Goal: Transaction & Acquisition: Purchase product/service

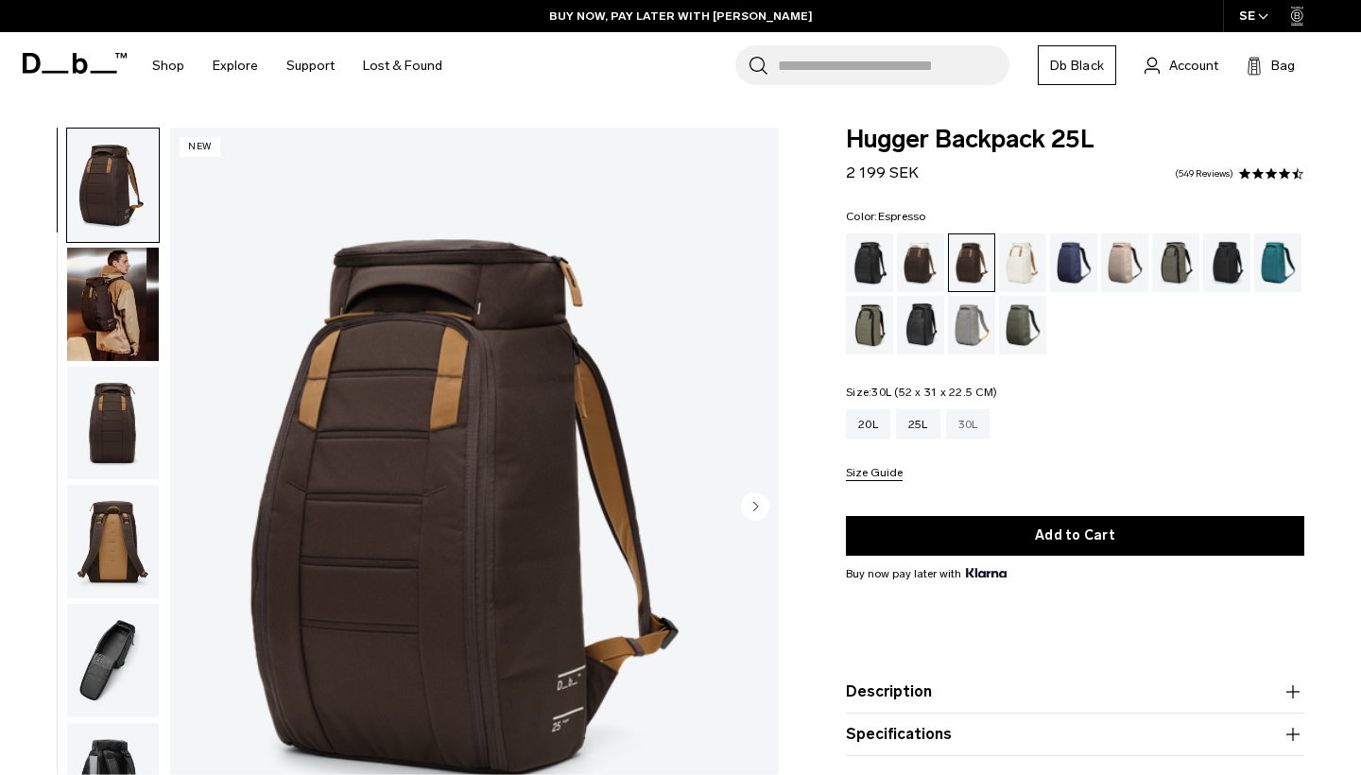
click at [971, 425] on div "30L" at bounding box center [968, 424] width 44 height 30
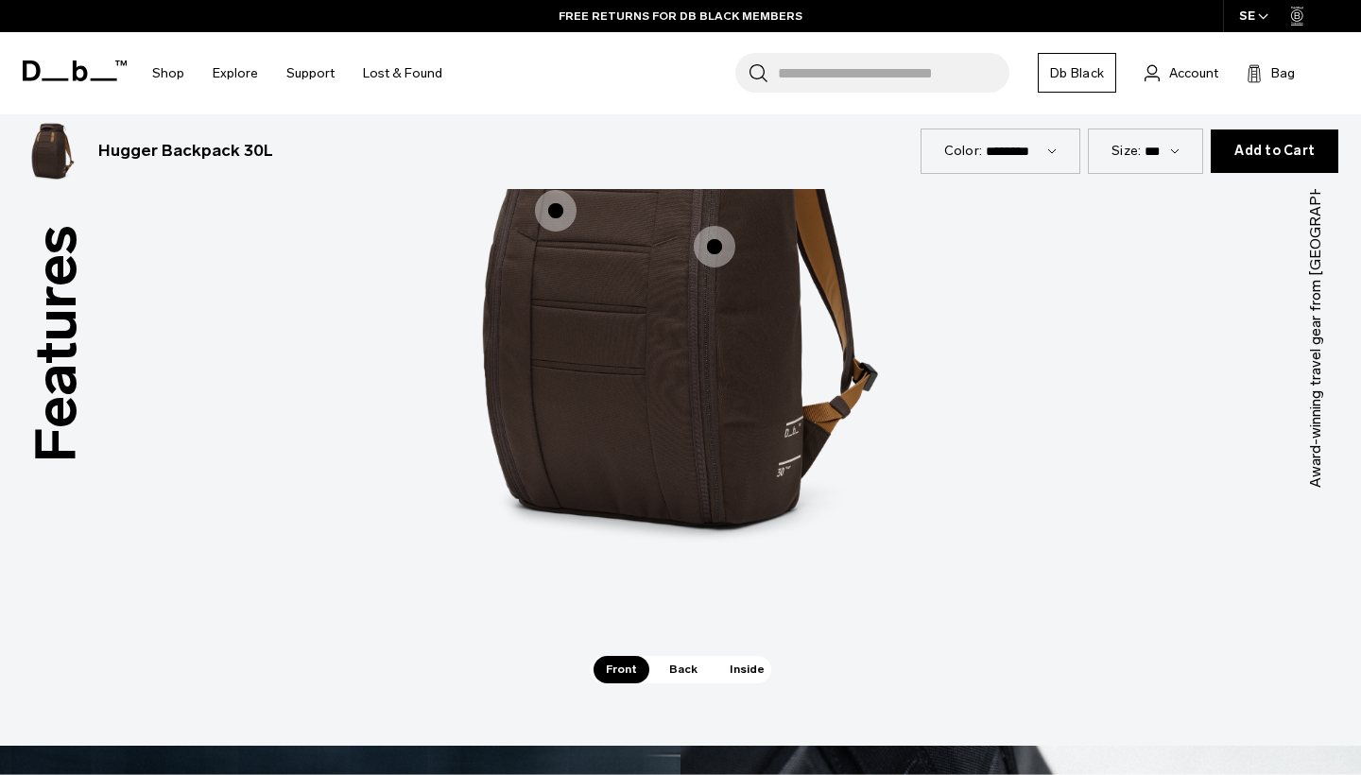
scroll to position [1712, 0]
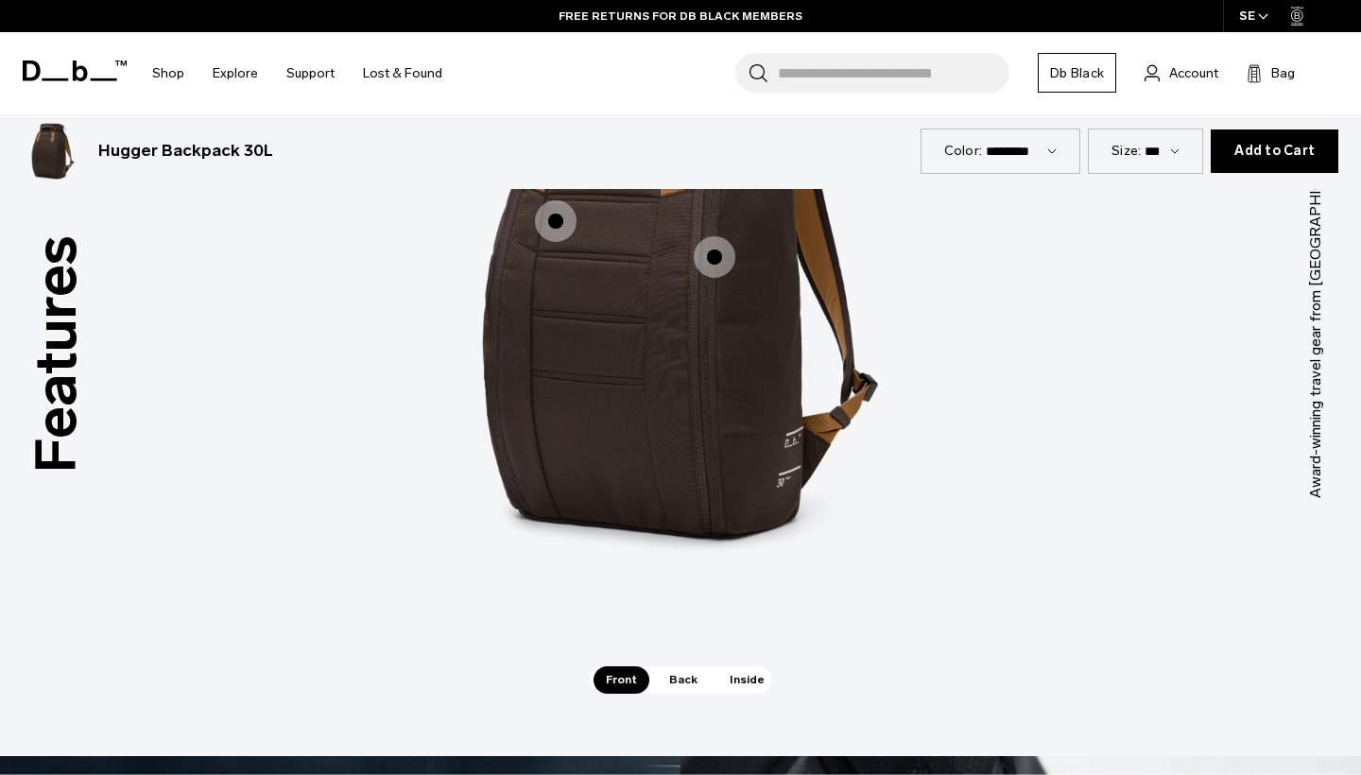
click at [680, 682] on span "Back" at bounding box center [683, 679] width 53 height 26
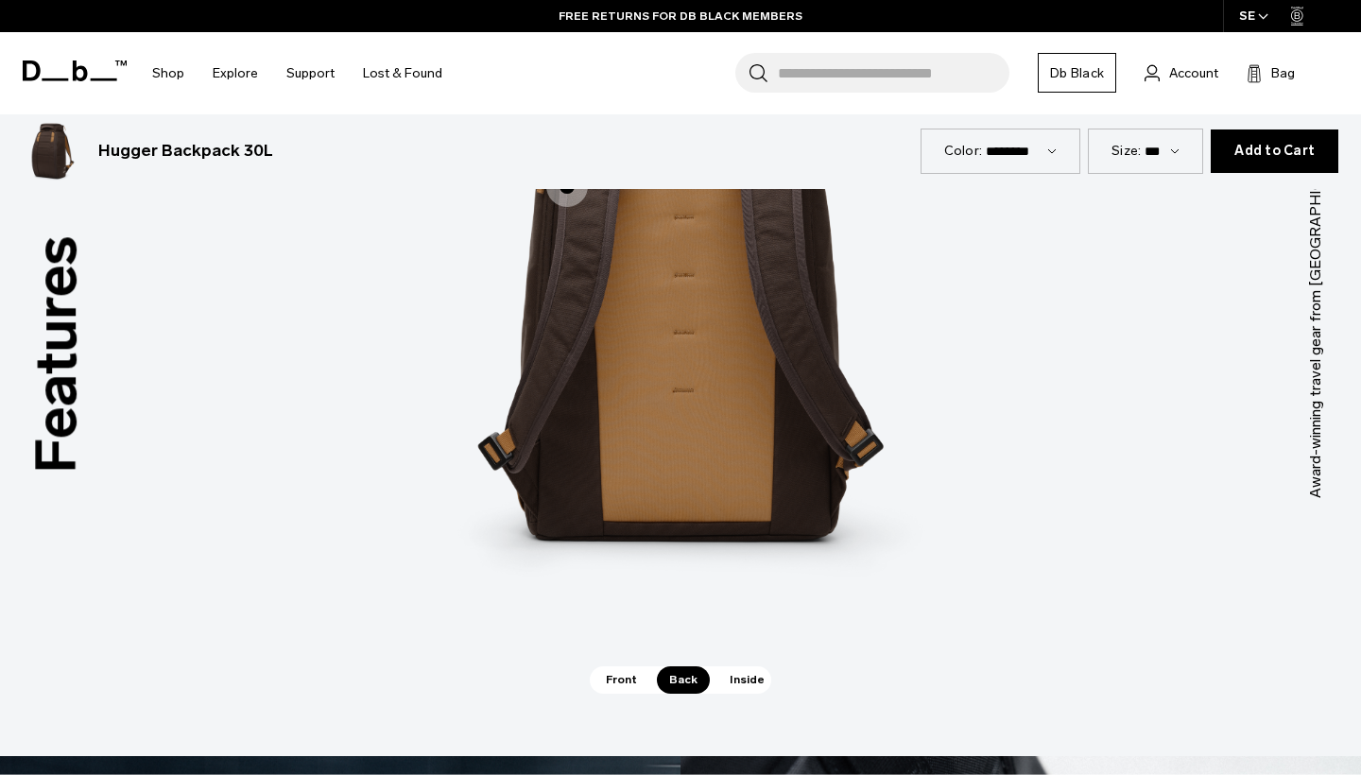
click at [717, 684] on span "Inside" at bounding box center [747, 679] width 60 height 26
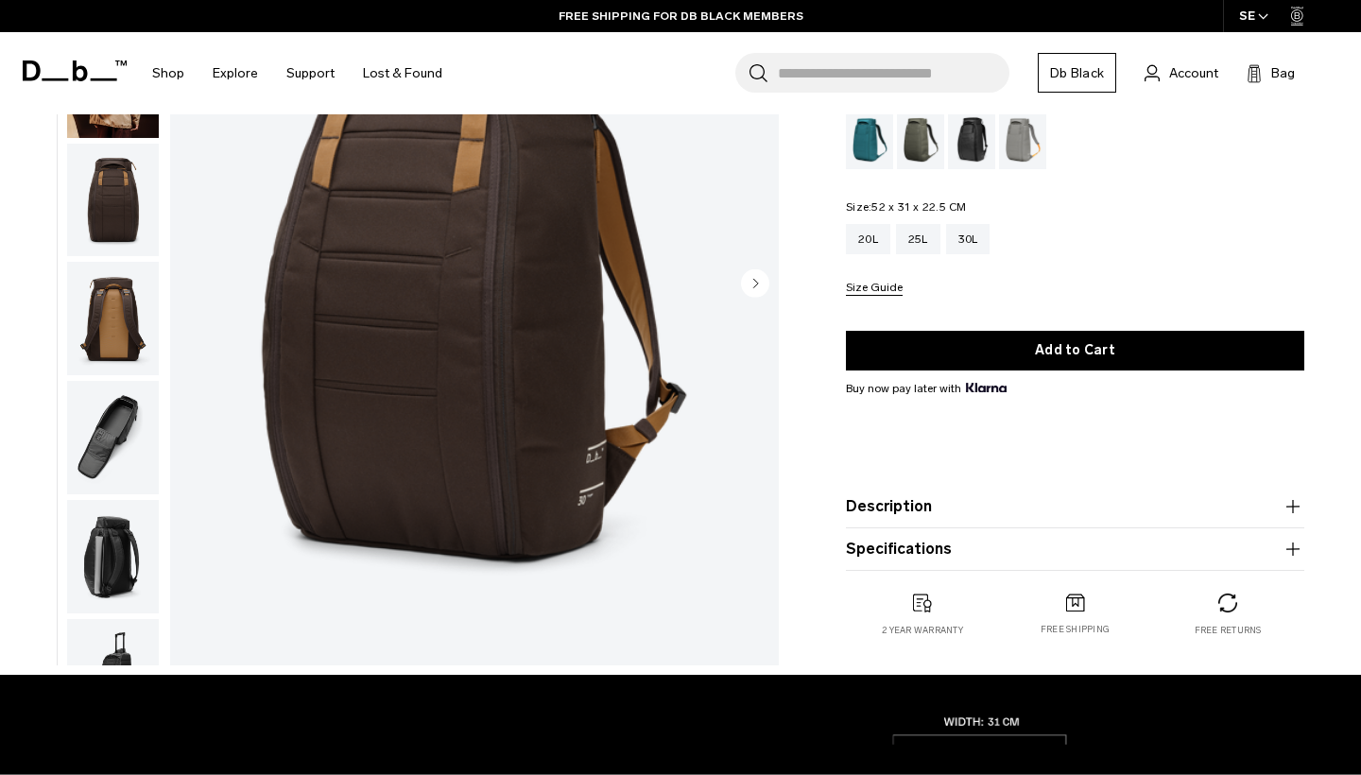
scroll to position [224, 0]
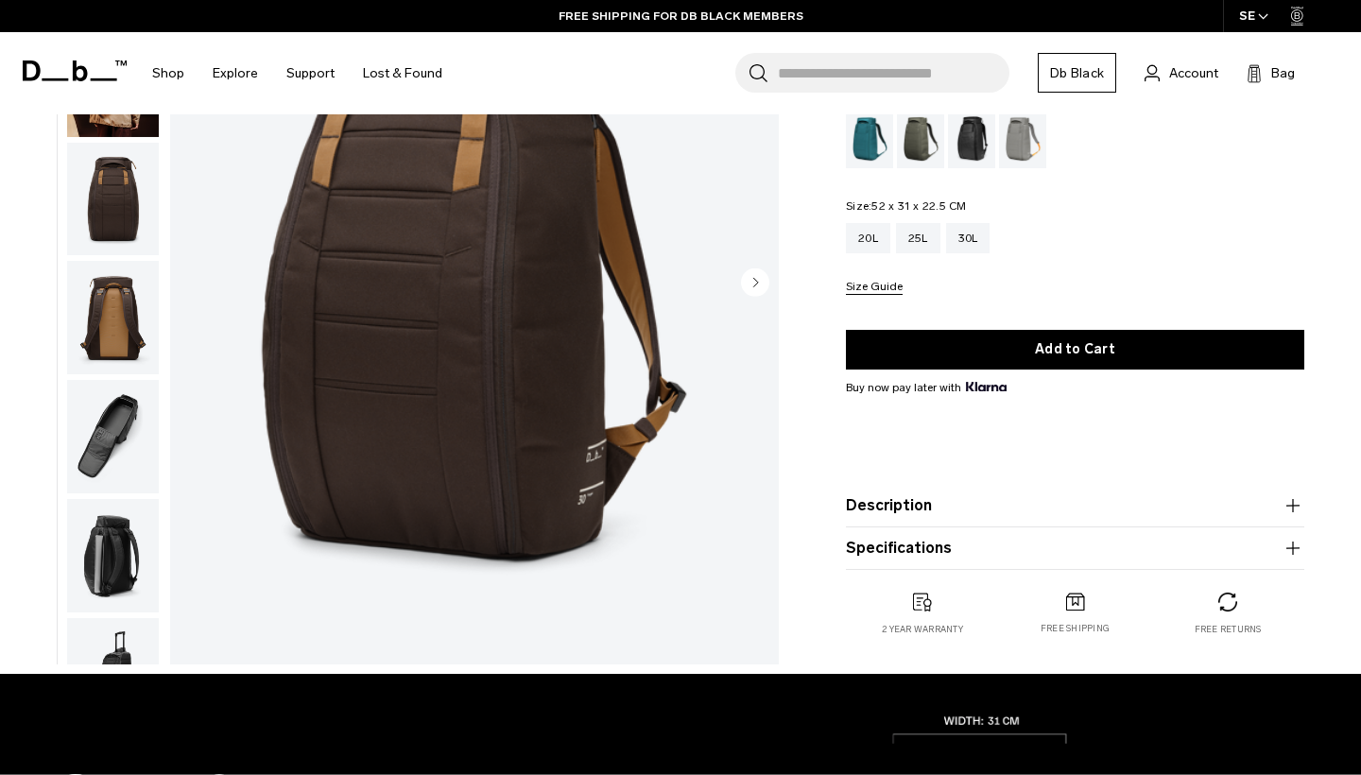
click at [747, 273] on circle "Next slide" at bounding box center [755, 281] width 28 height 28
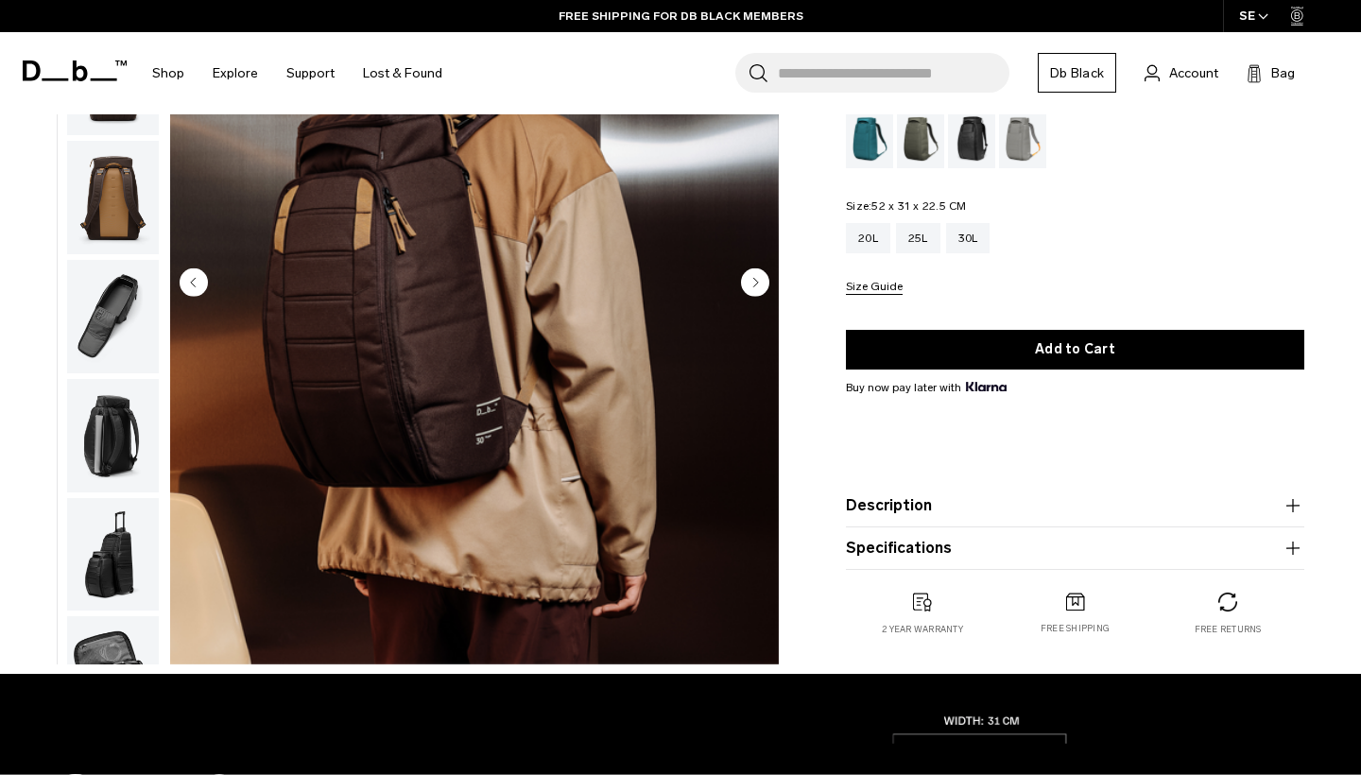
click at [747, 273] on circle "Next slide" at bounding box center [755, 281] width 28 height 28
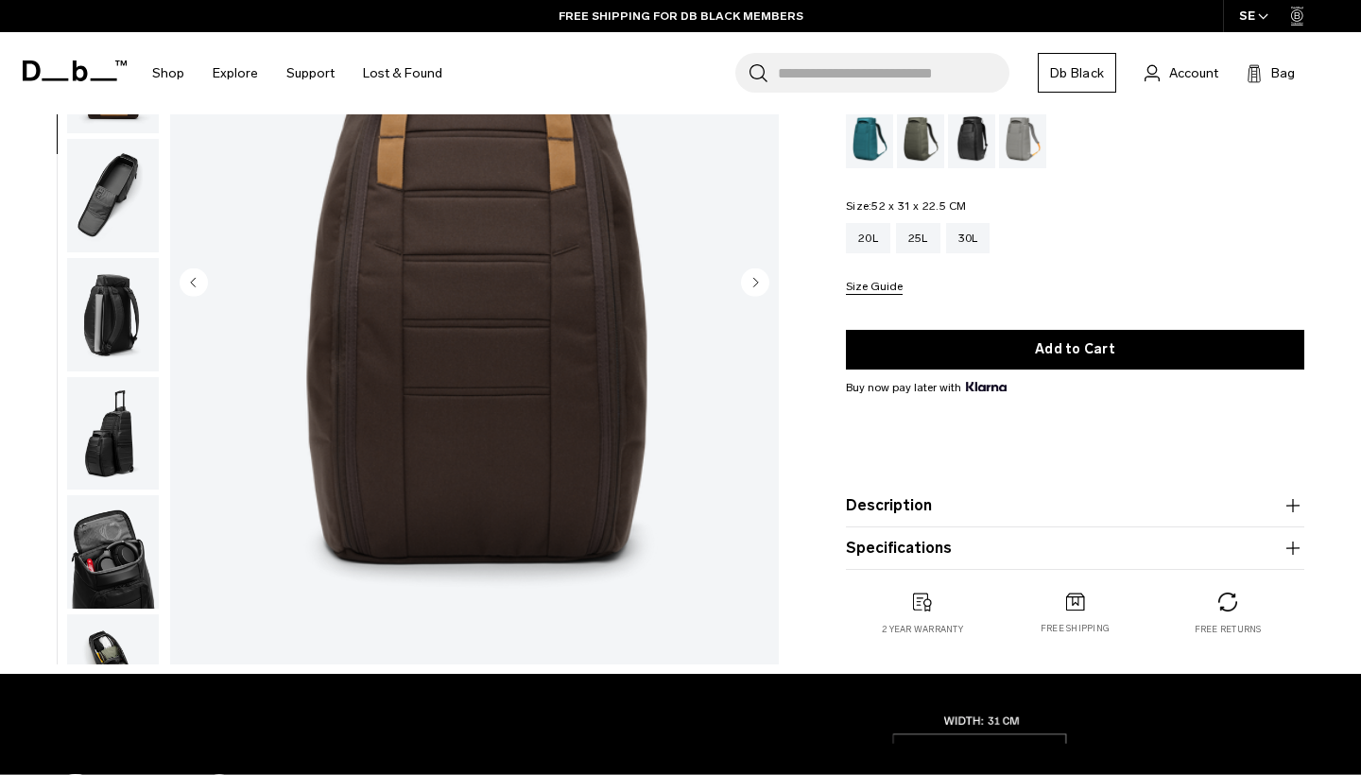
click at [747, 273] on circle "Next slide" at bounding box center [755, 281] width 28 height 28
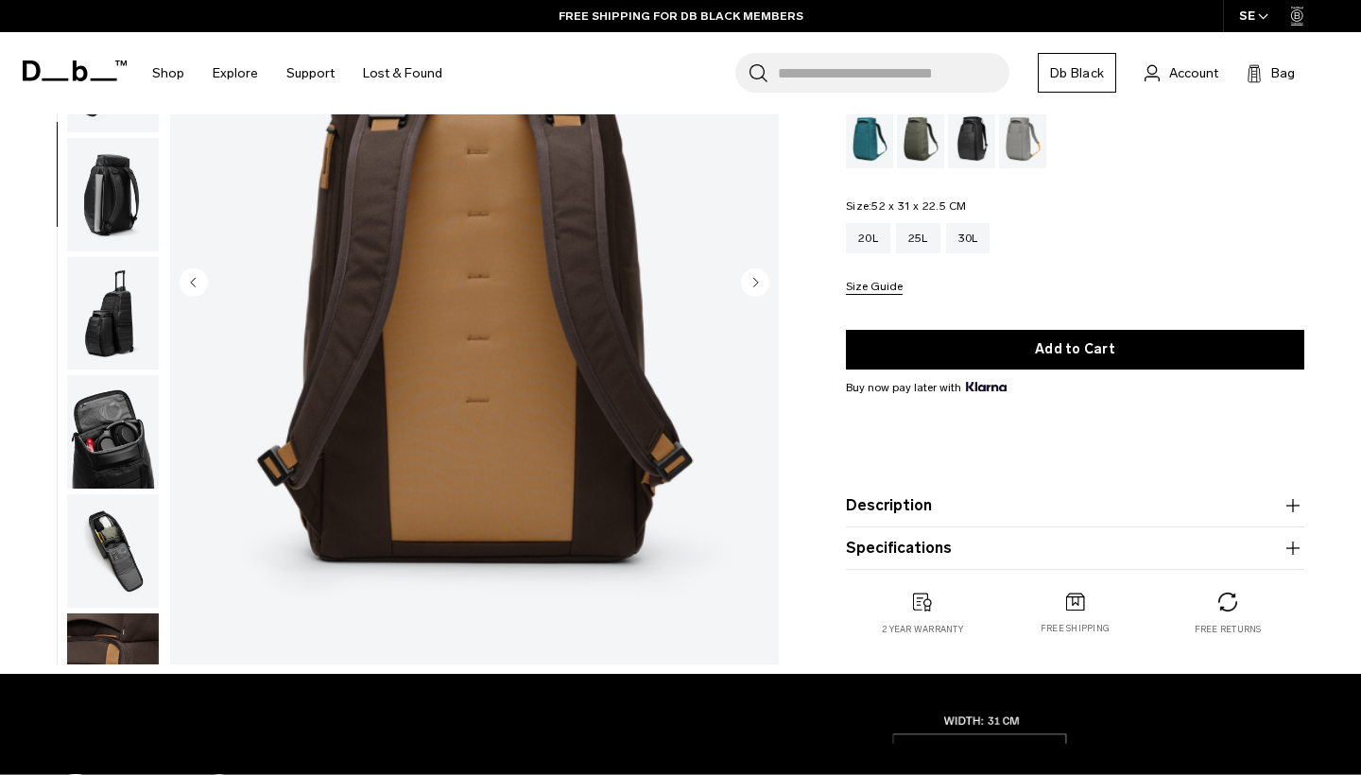
click at [747, 273] on circle "Next slide" at bounding box center [755, 281] width 28 height 28
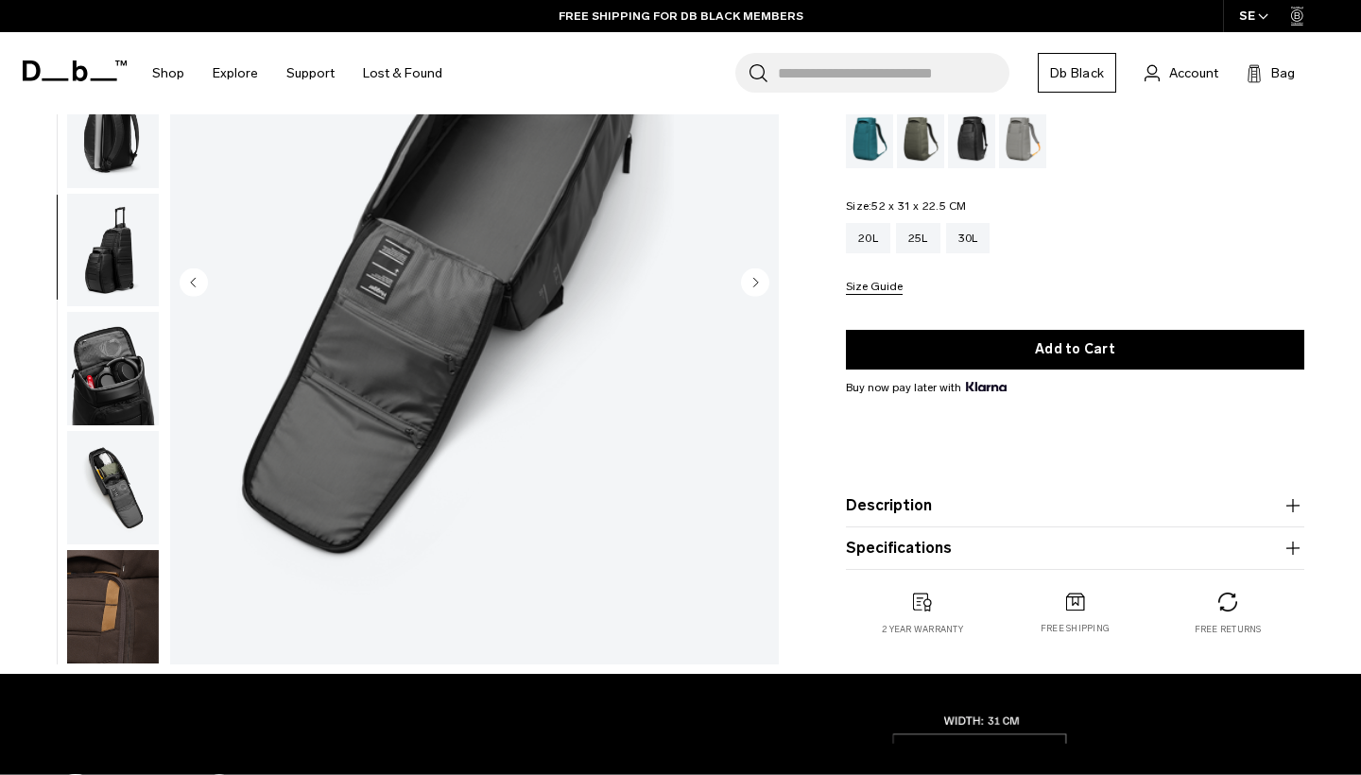
click at [747, 273] on circle "Next slide" at bounding box center [755, 281] width 28 height 28
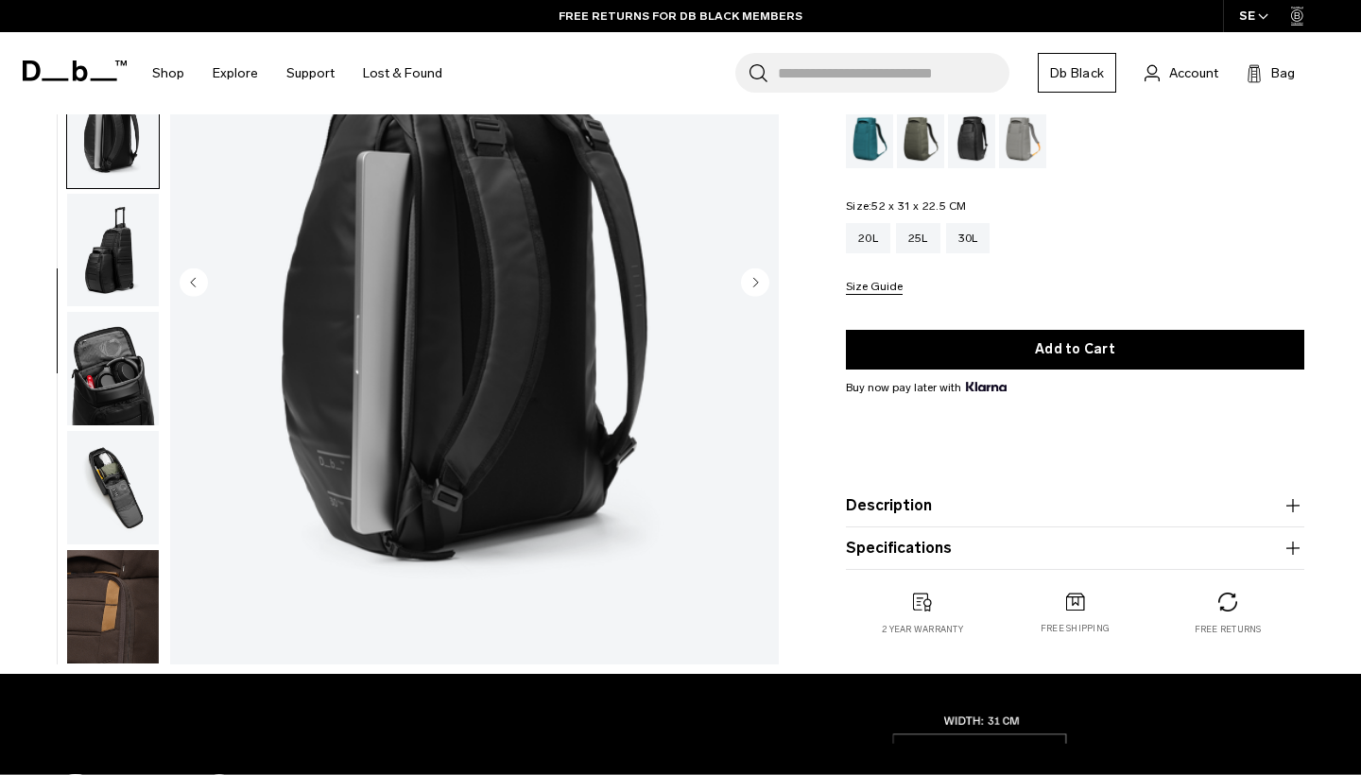
click at [747, 273] on circle "Next slide" at bounding box center [755, 281] width 28 height 28
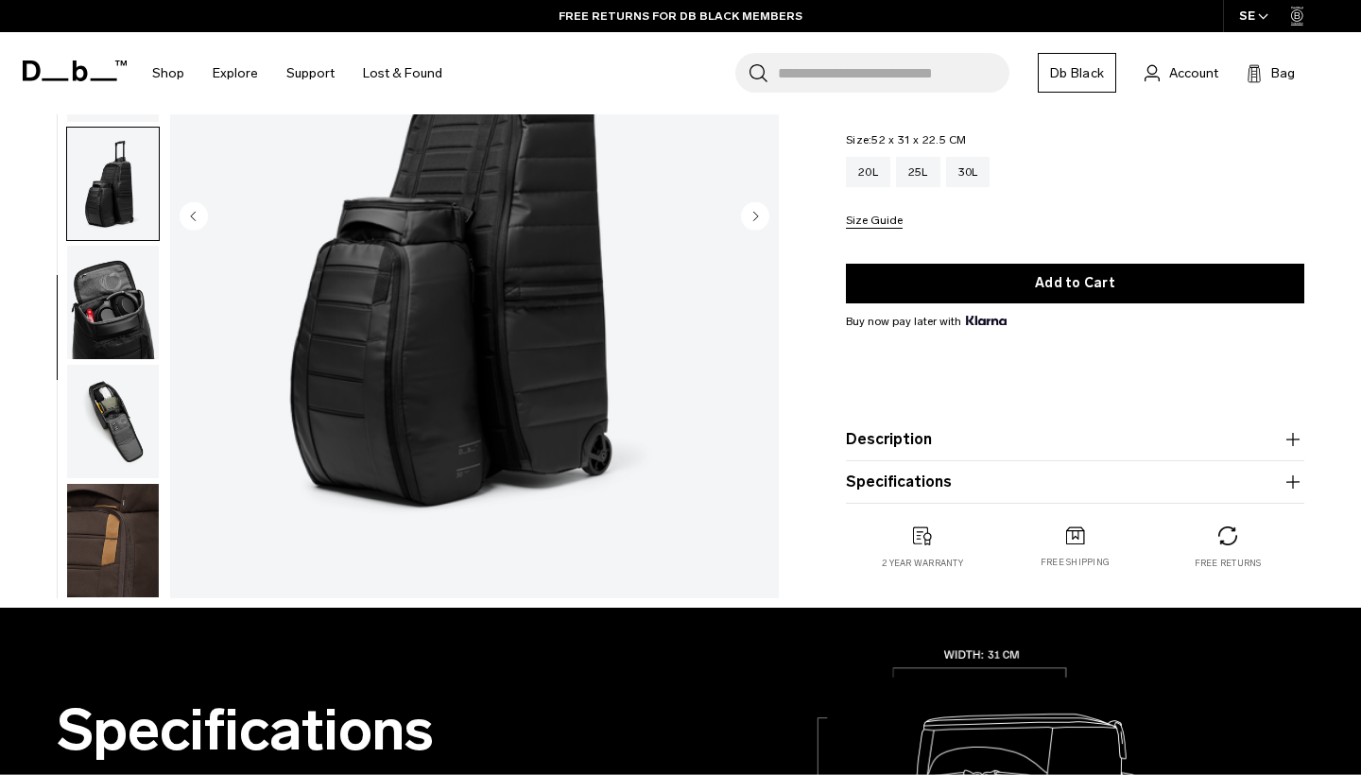
scroll to position [294, 0]
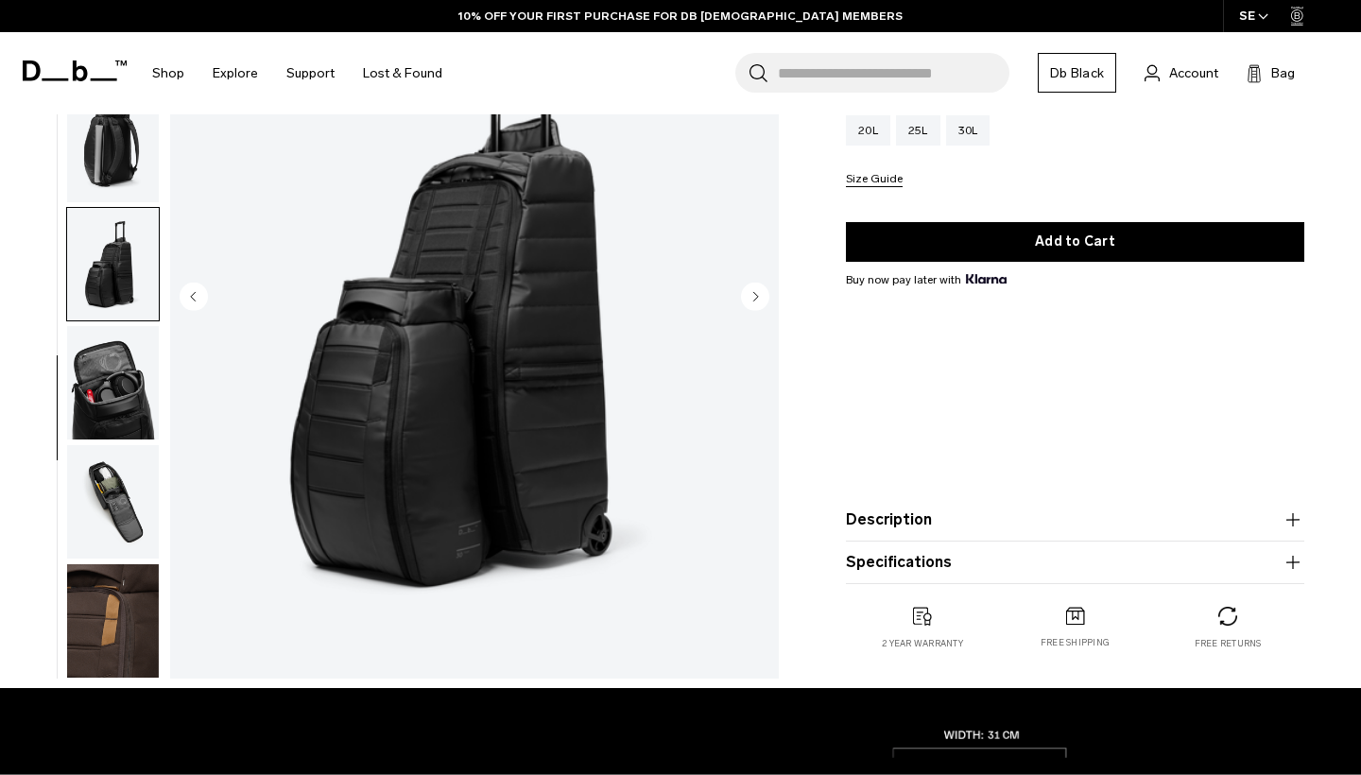
click at [763, 285] on circle "Next slide" at bounding box center [755, 296] width 28 height 28
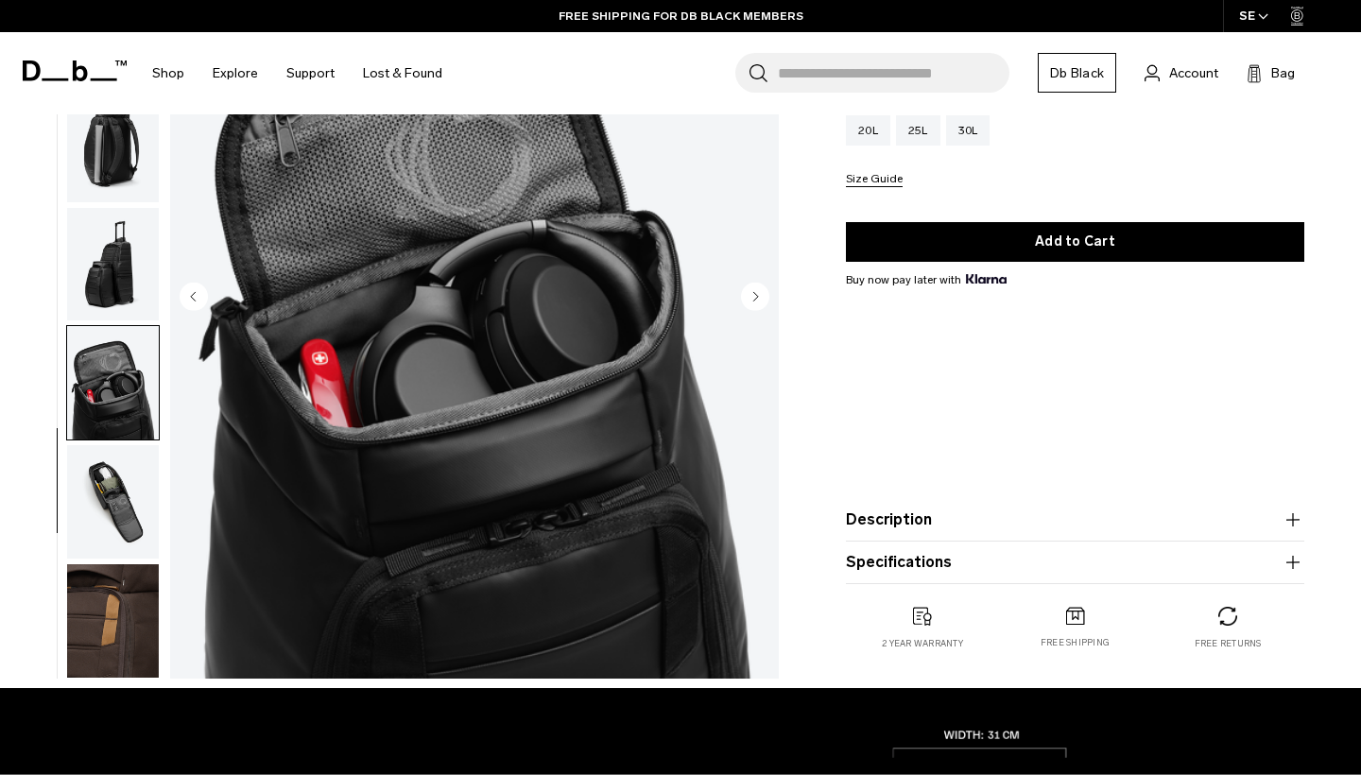
click at [763, 285] on circle "Next slide" at bounding box center [755, 296] width 28 height 28
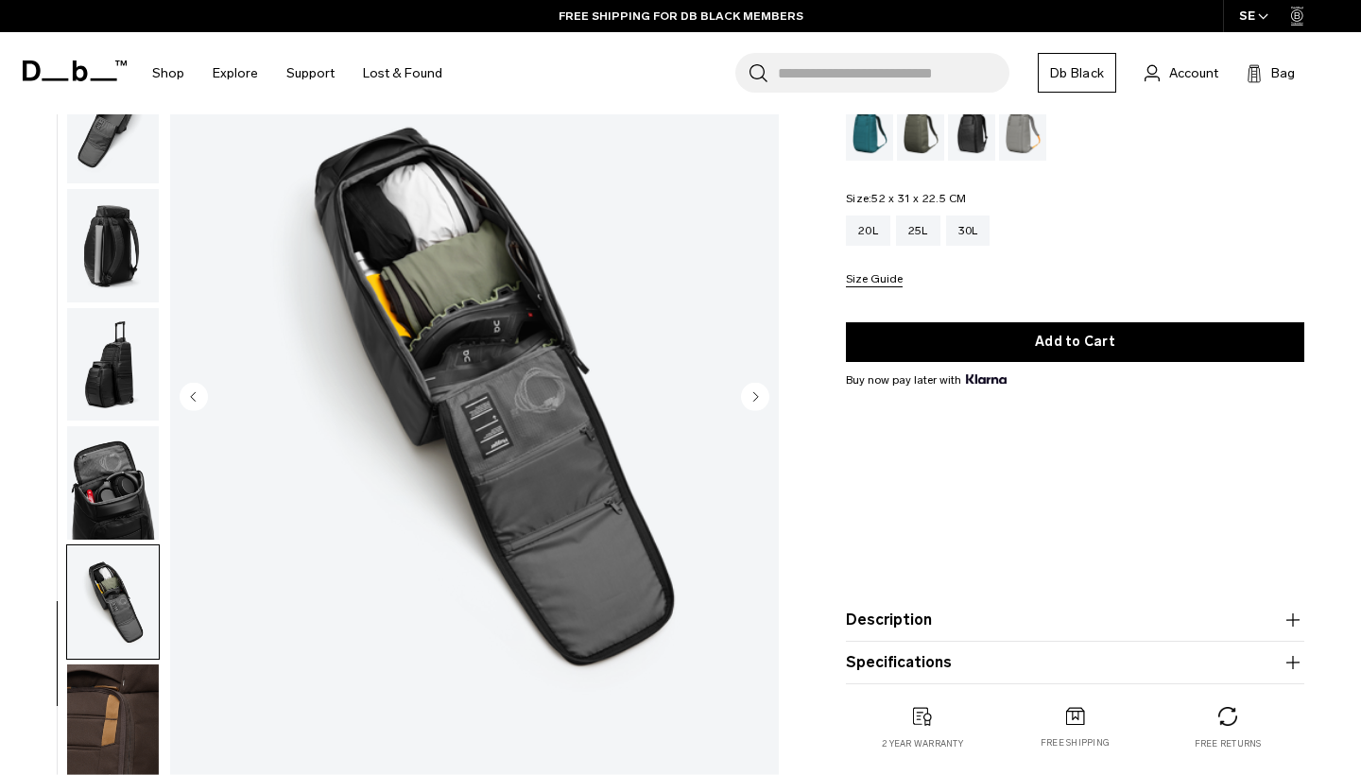
scroll to position [180, 0]
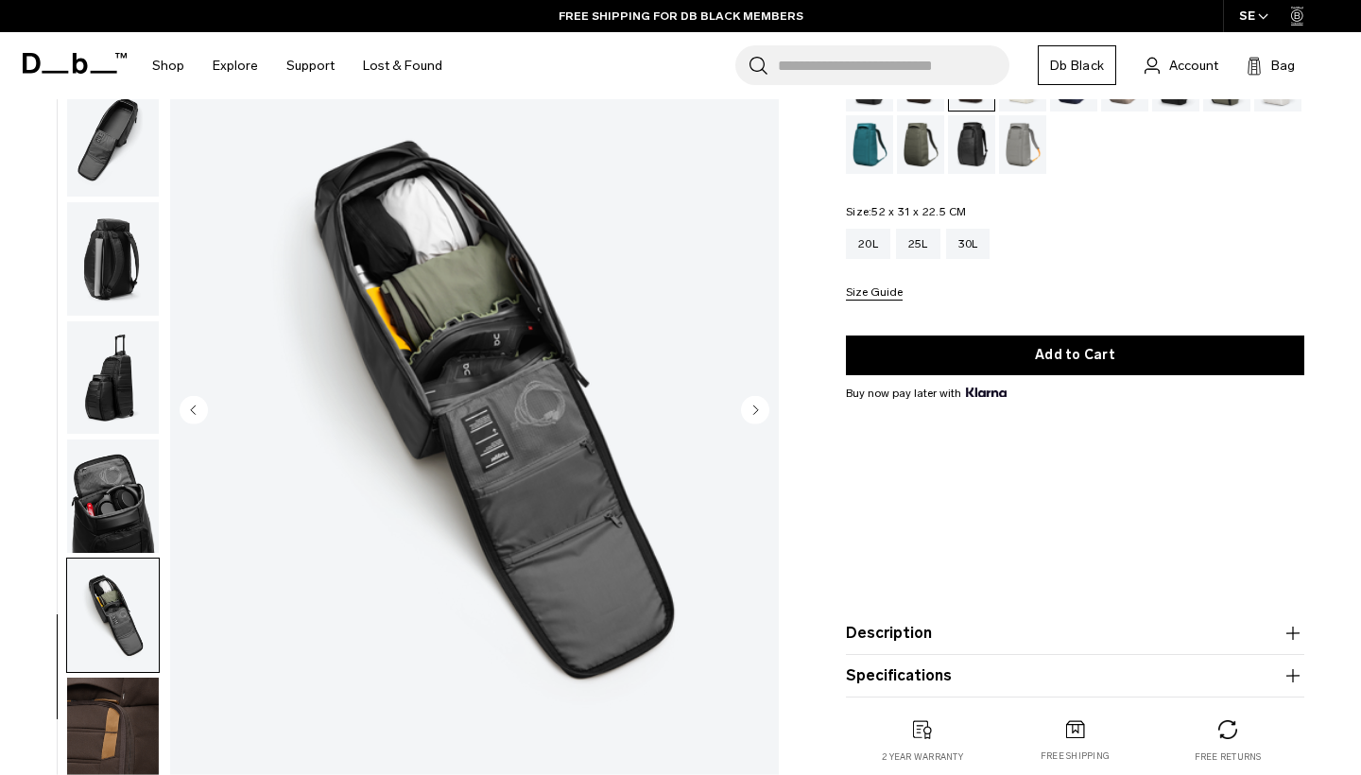
click at [750, 405] on circle "Next slide" at bounding box center [755, 409] width 28 height 28
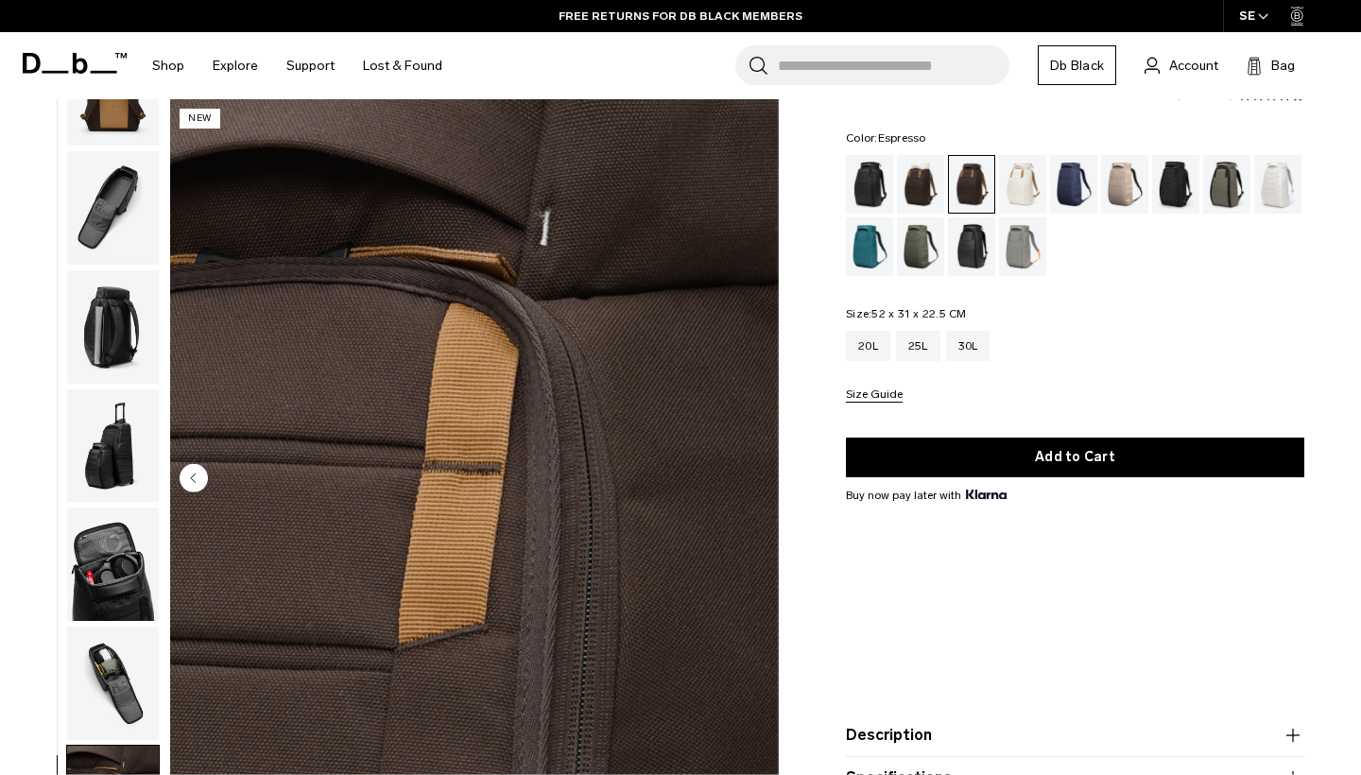
scroll to position [59, 0]
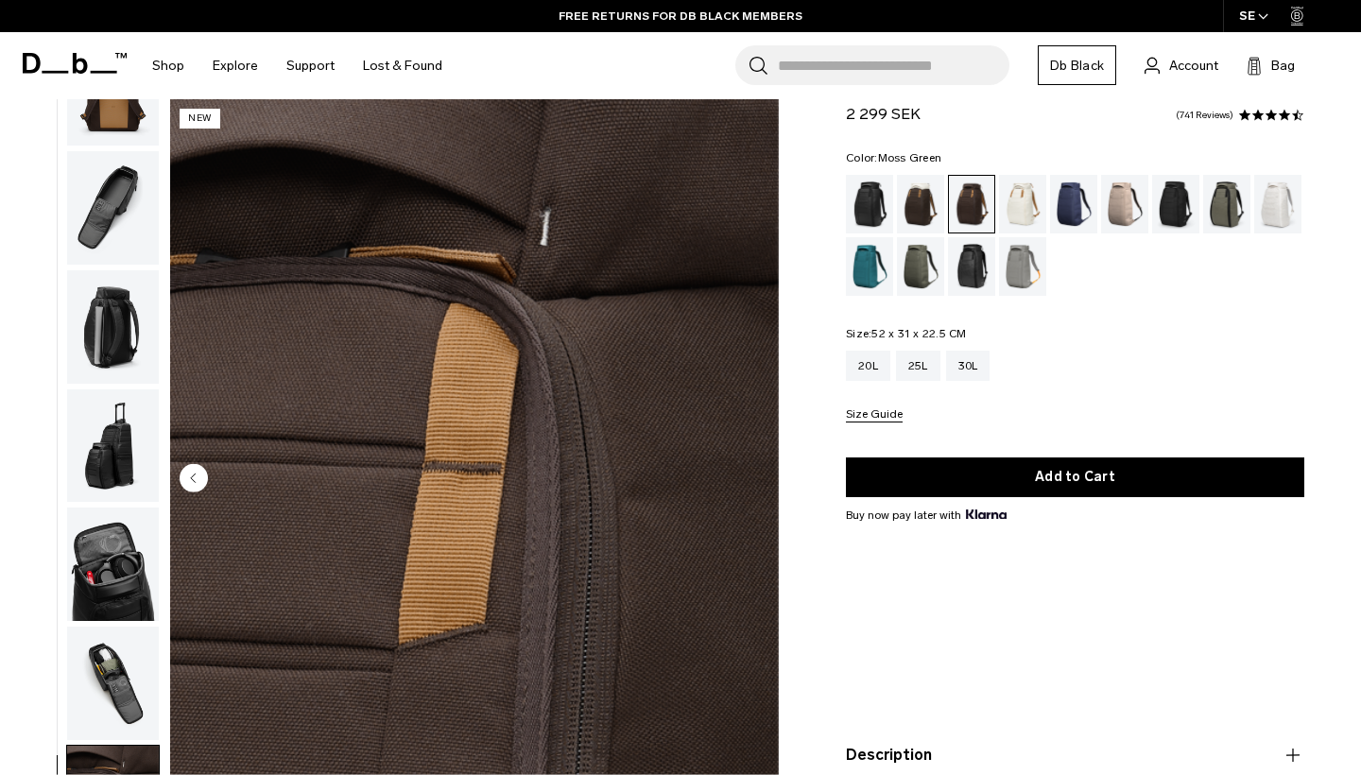
click at [926, 252] on div "Moss Green" at bounding box center [921, 266] width 48 height 59
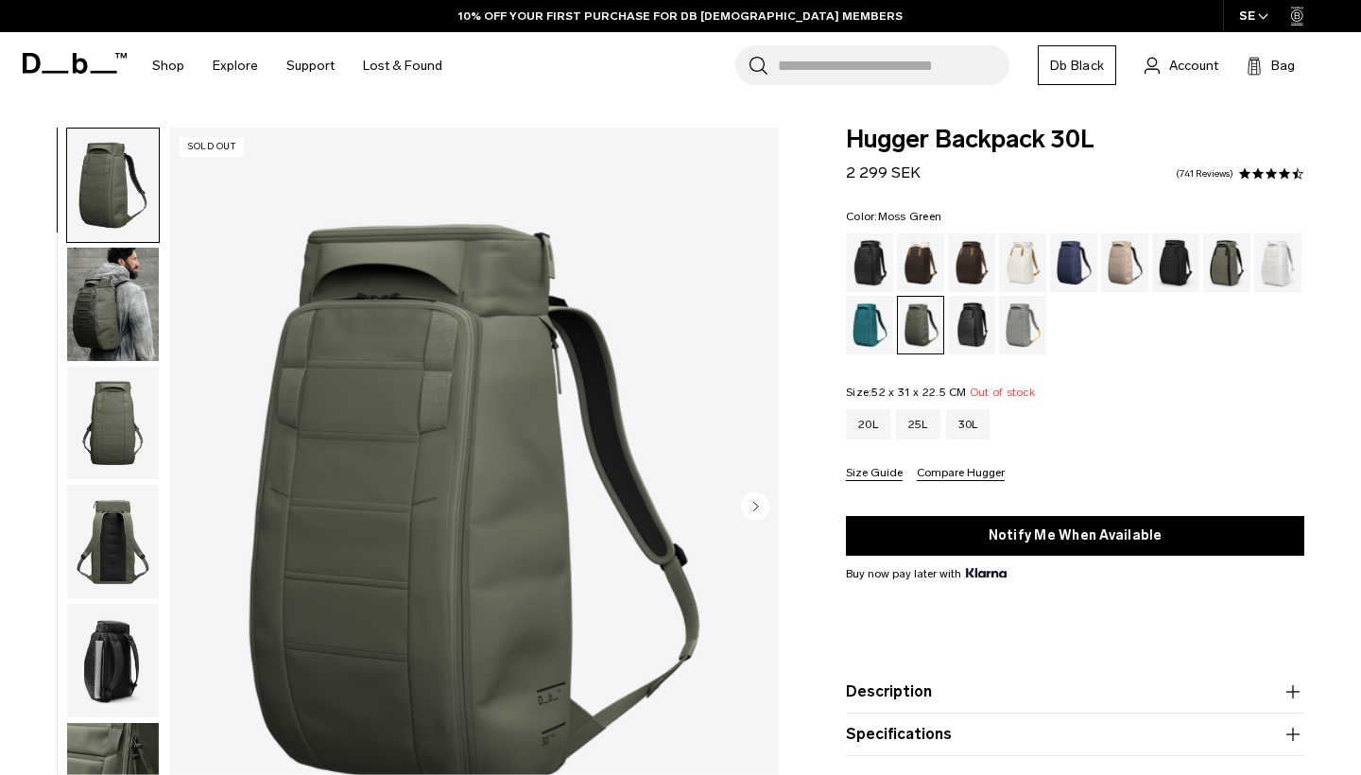
click at [747, 503] on circle "Next slide" at bounding box center [755, 505] width 28 height 28
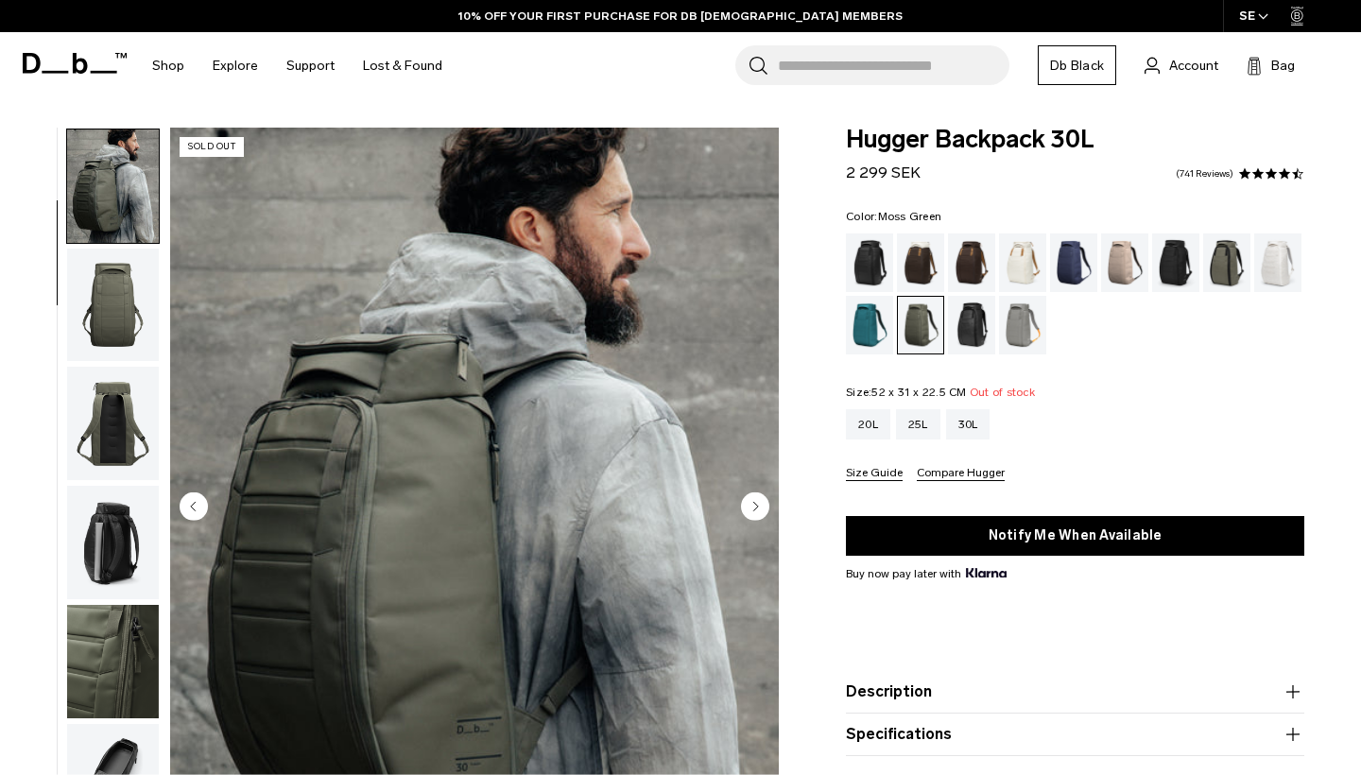
scroll to position [120, 0]
click at [747, 503] on circle "Next slide" at bounding box center [755, 505] width 28 height 28
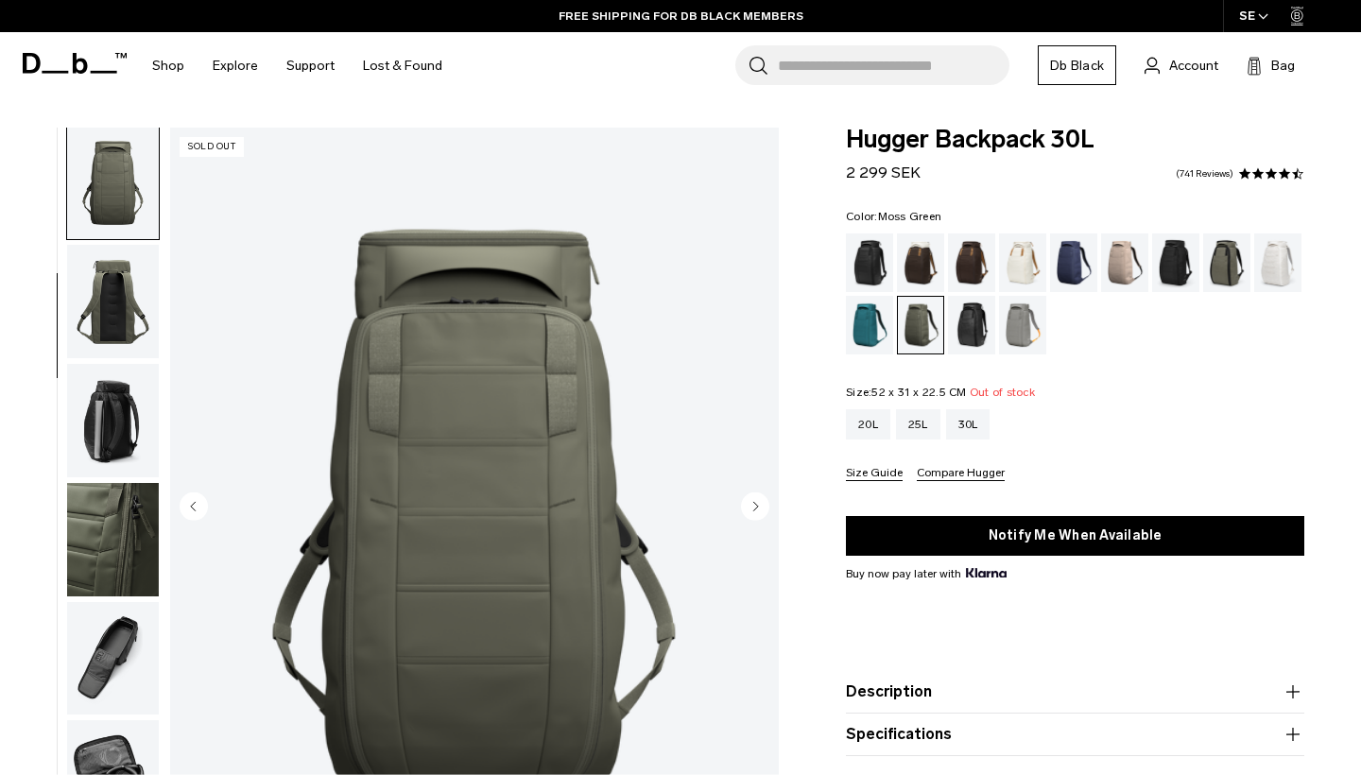
scroll to position [241, 0]
click at [747, 503] on circle "Next slide" at bounding box center [755, 505] width 28 height 28
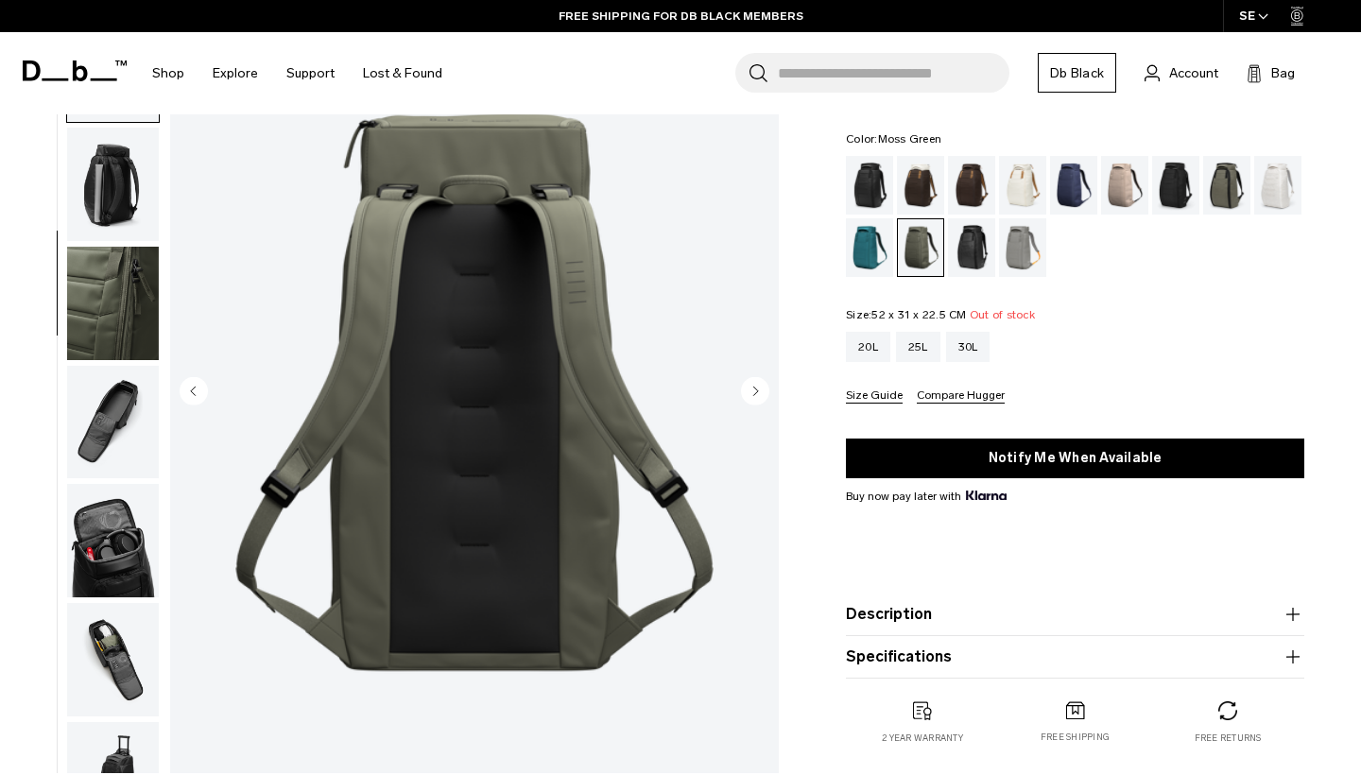
scroll to position [120, 0]
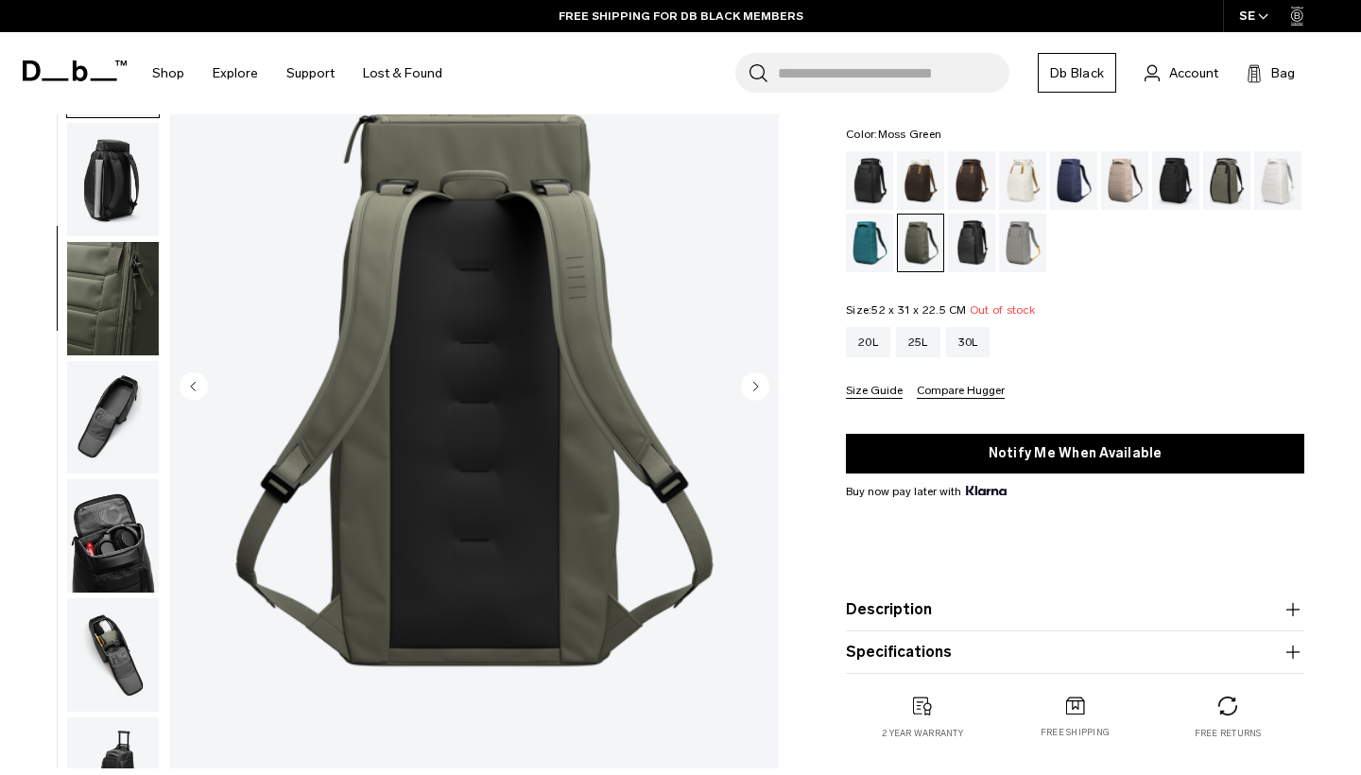
click at [747, 385] on circle "Next slide" at bounding box center [755, 385] width 28 height 28
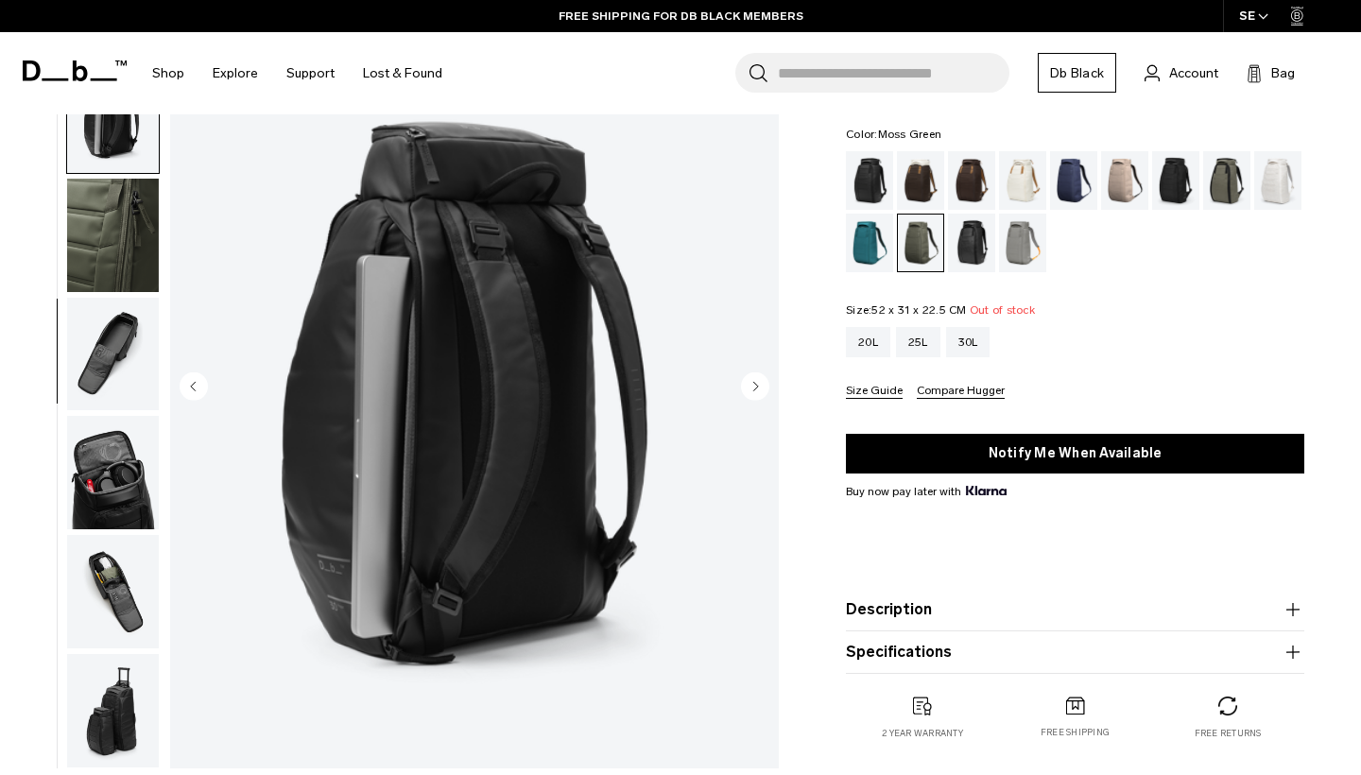
click at [747, 385] on circle "Next slide" at bounding box center [755, 385] width 28 height 28
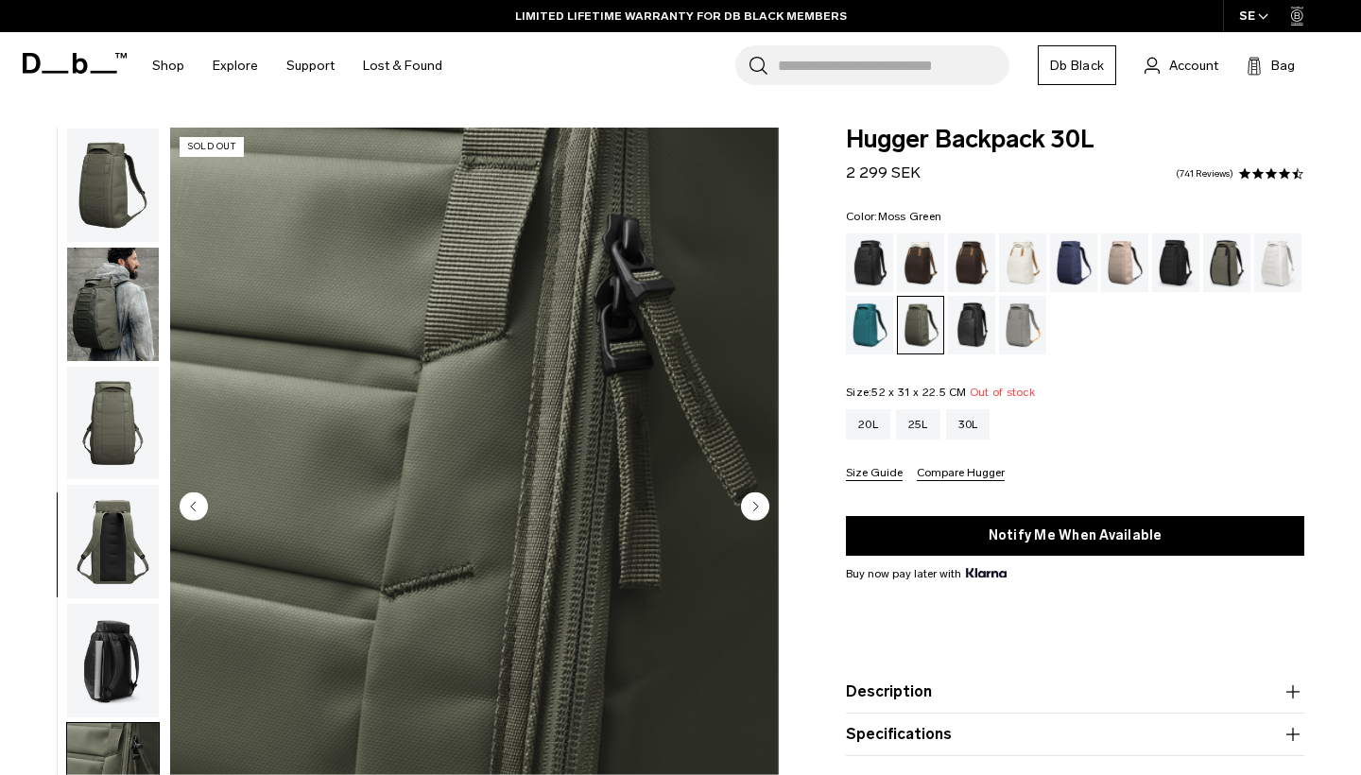
scroll to position [0, 0]
click at [128, 206] on img "button" at bounding box center [113, 184] width 92 height 113
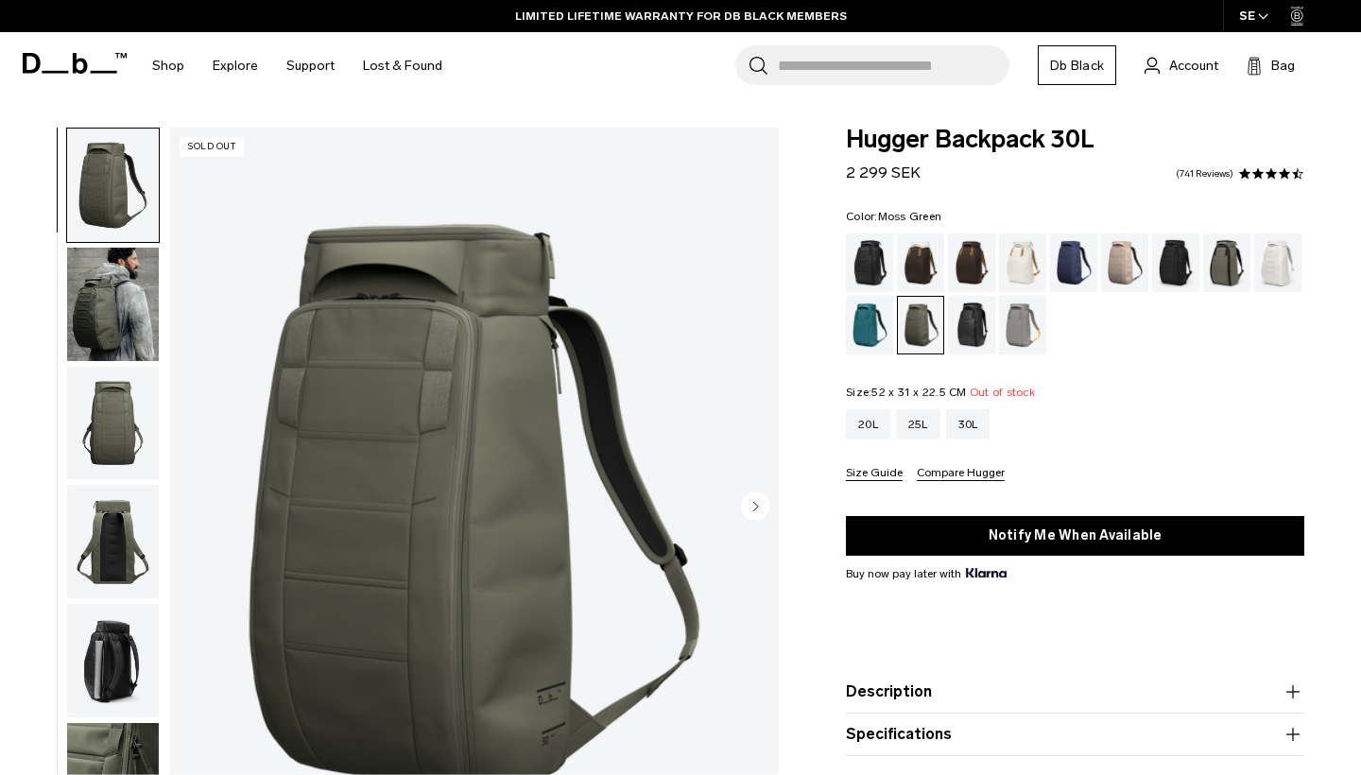
click at [122, 312] on img "button" at bounding box center [113, 304] width 92 height 113
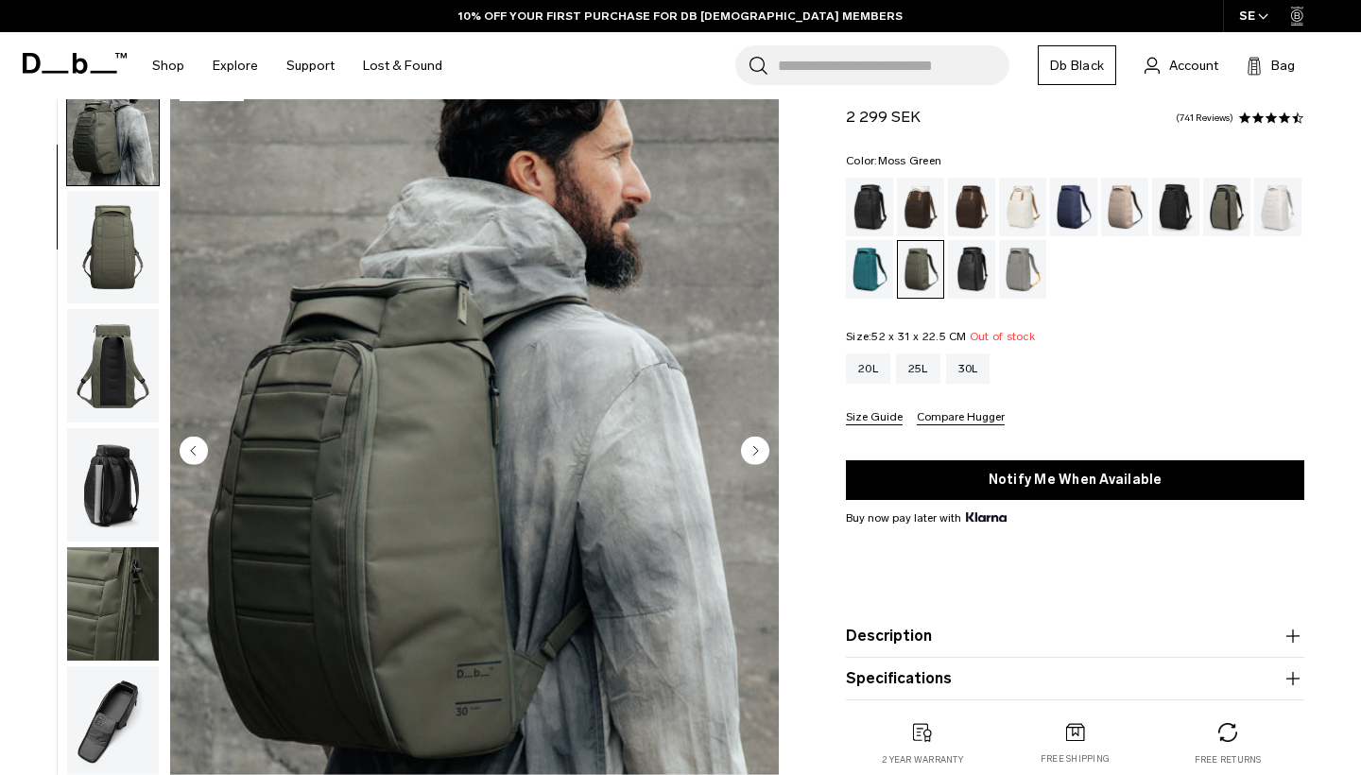
scroll to position [40, 0]
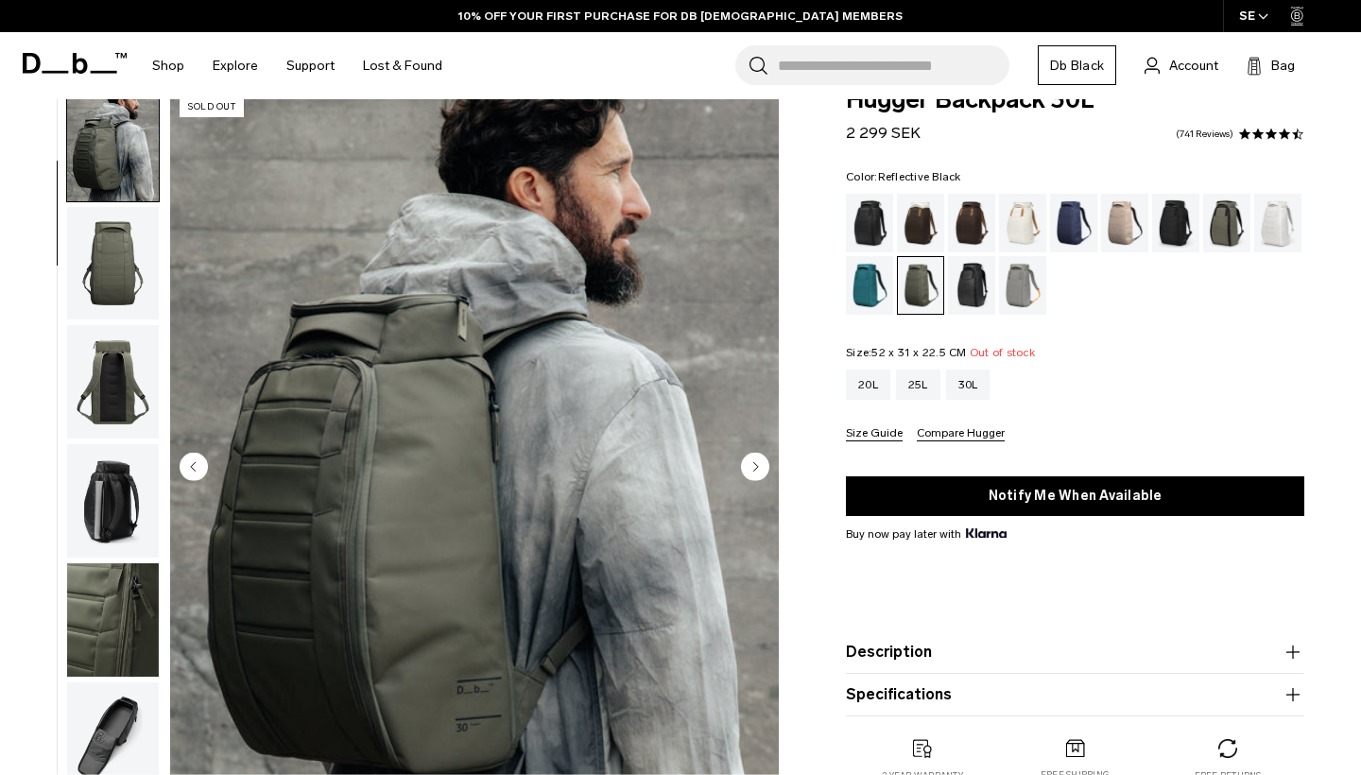
click at [962, 278] on div "Reflective Black" at bounding box center [972, 285] width 48 height 59
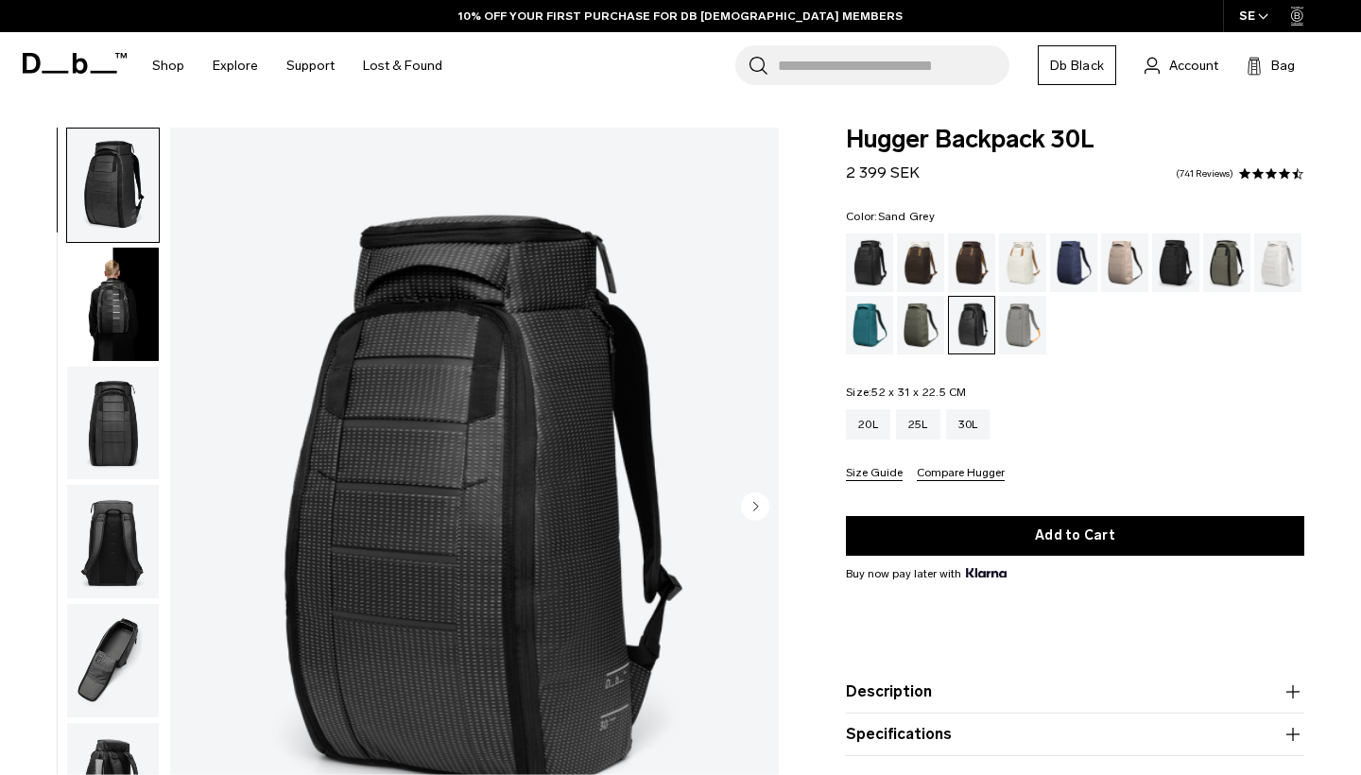
click at [1020, 309] on div "Sand Grey" at bounding box center [1023, 325] width 48 height 59
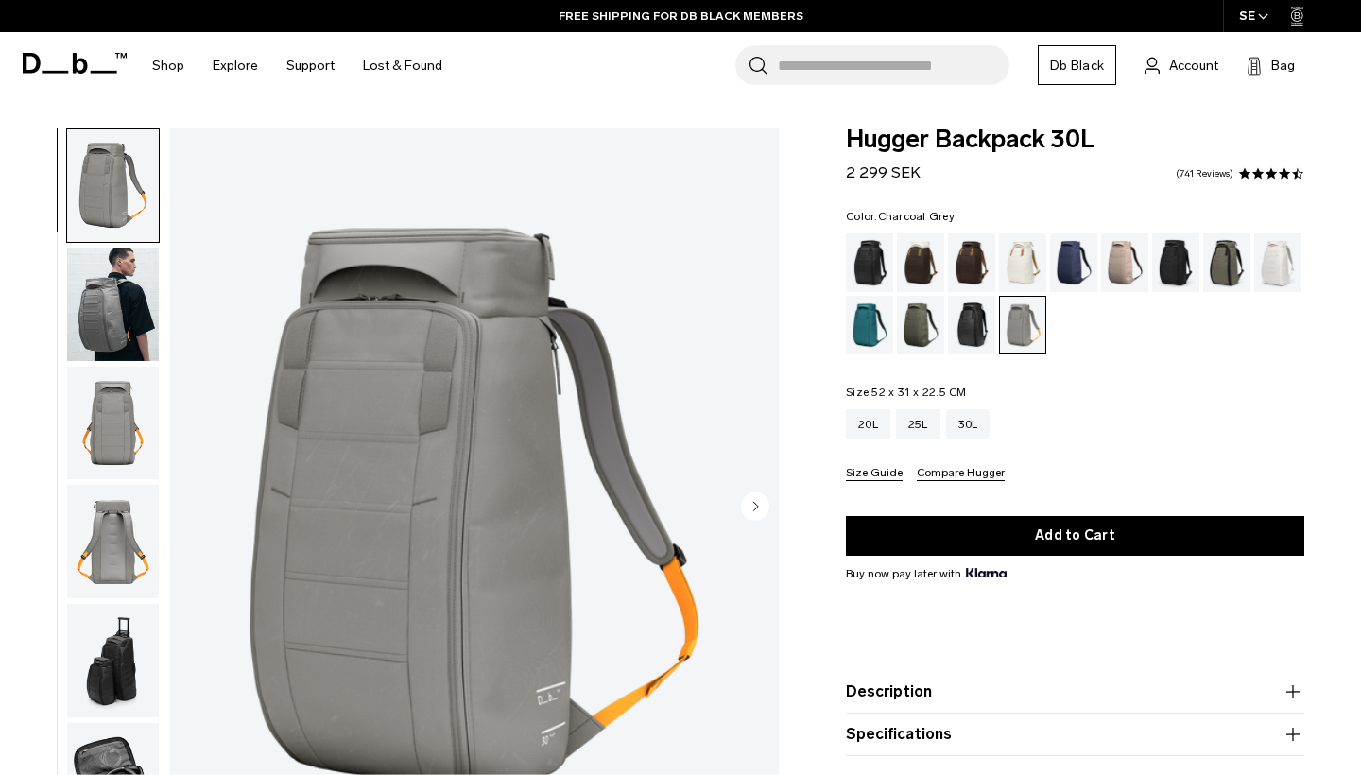
click at [1166, 260] on div "Charcoal Grey" at bounding box center [1176, 262] width 48 height 59
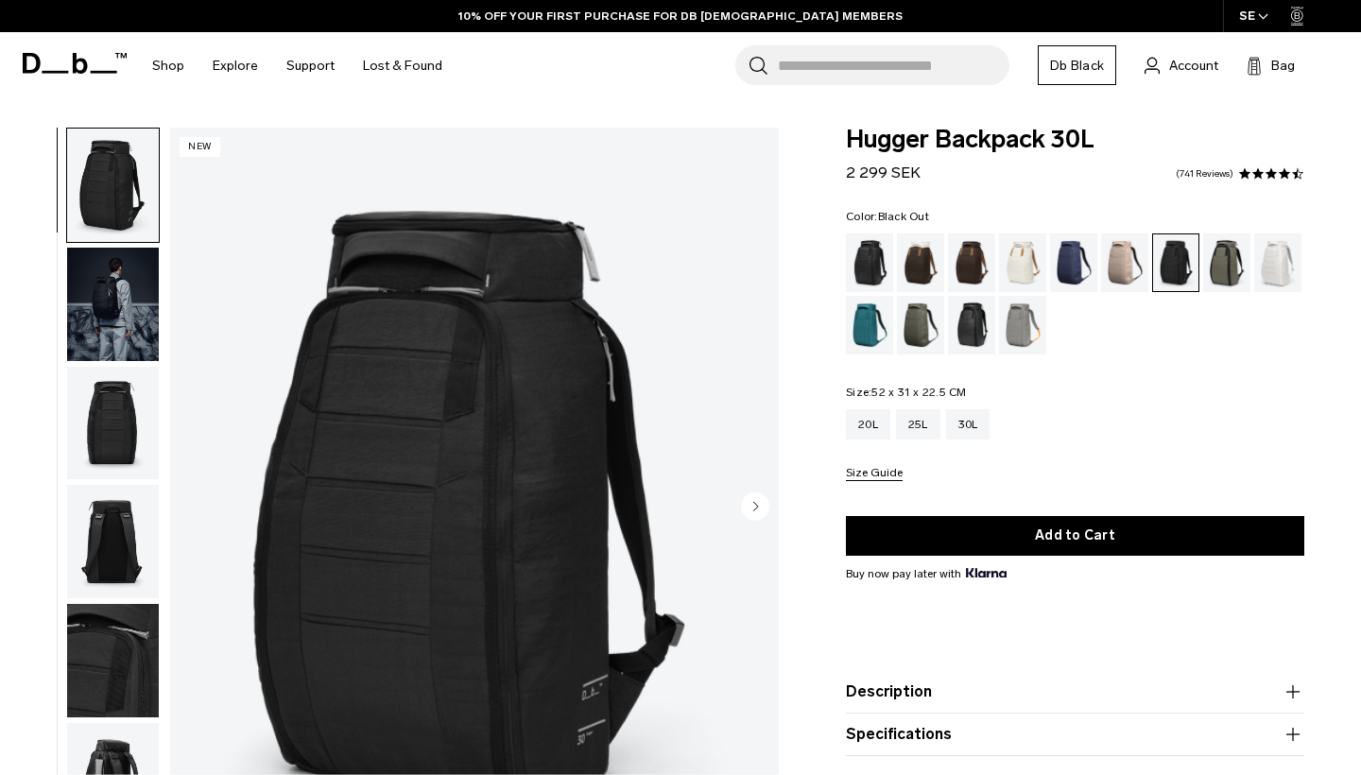
click at [880, 252] on div "Black Out" at bounding box center [870, 262] width 48 height 59
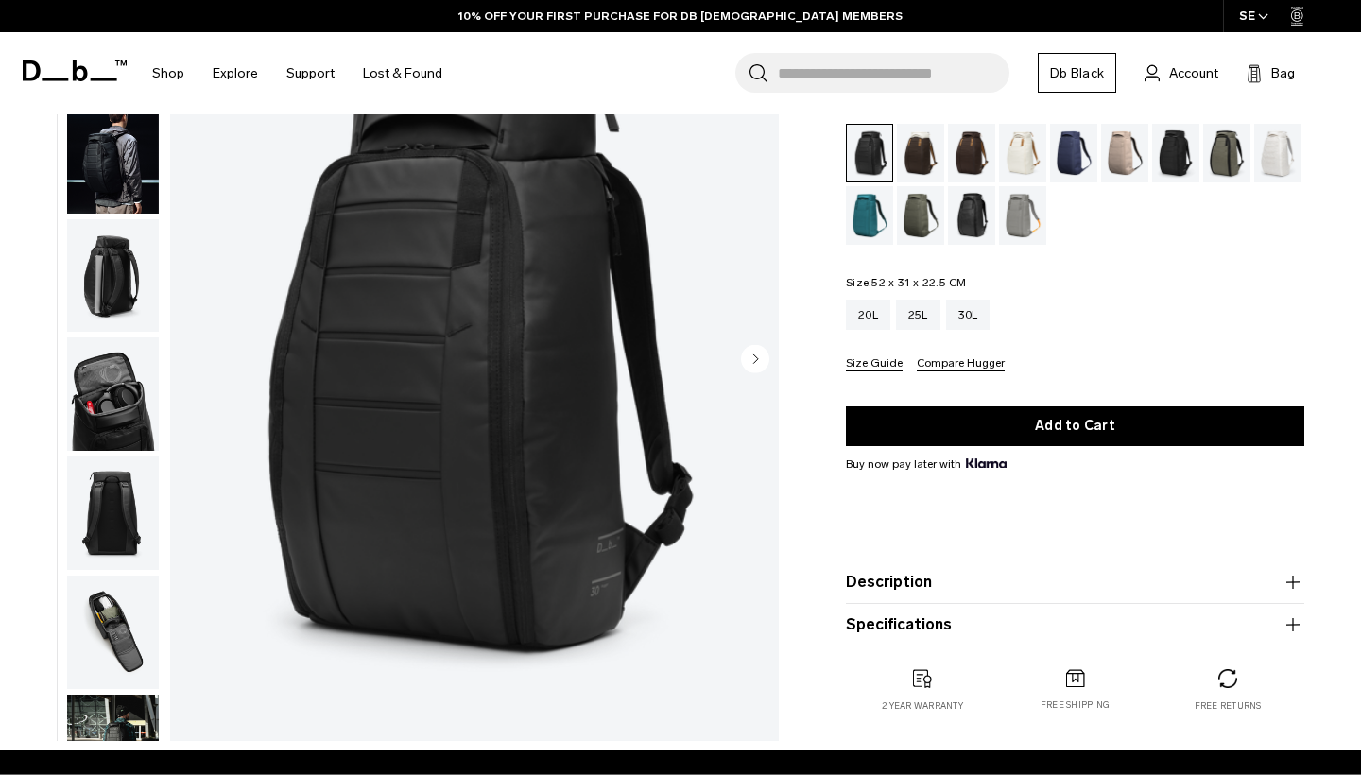
click at [752, 353] on circle "Next slide" at bounding box center [755, 358] width 28 height 28
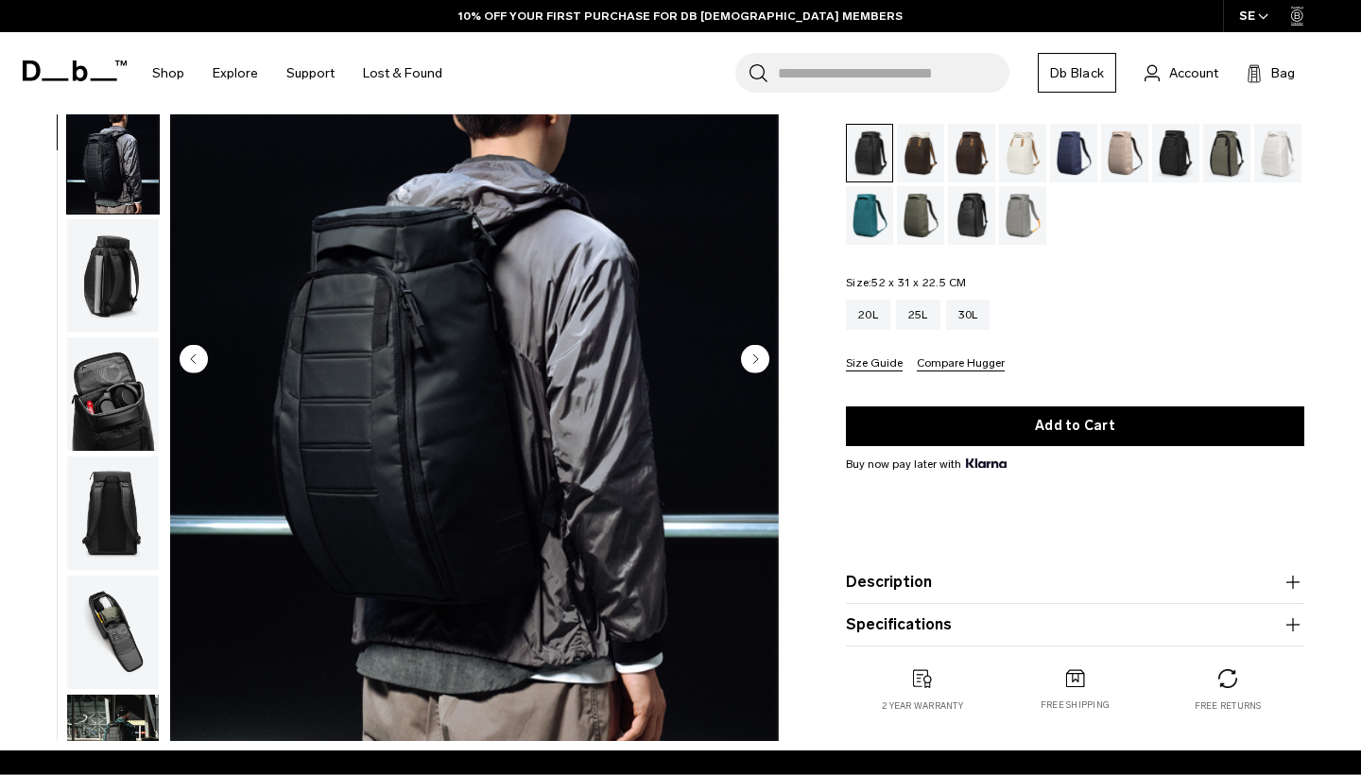
scroll to position [120, 0]
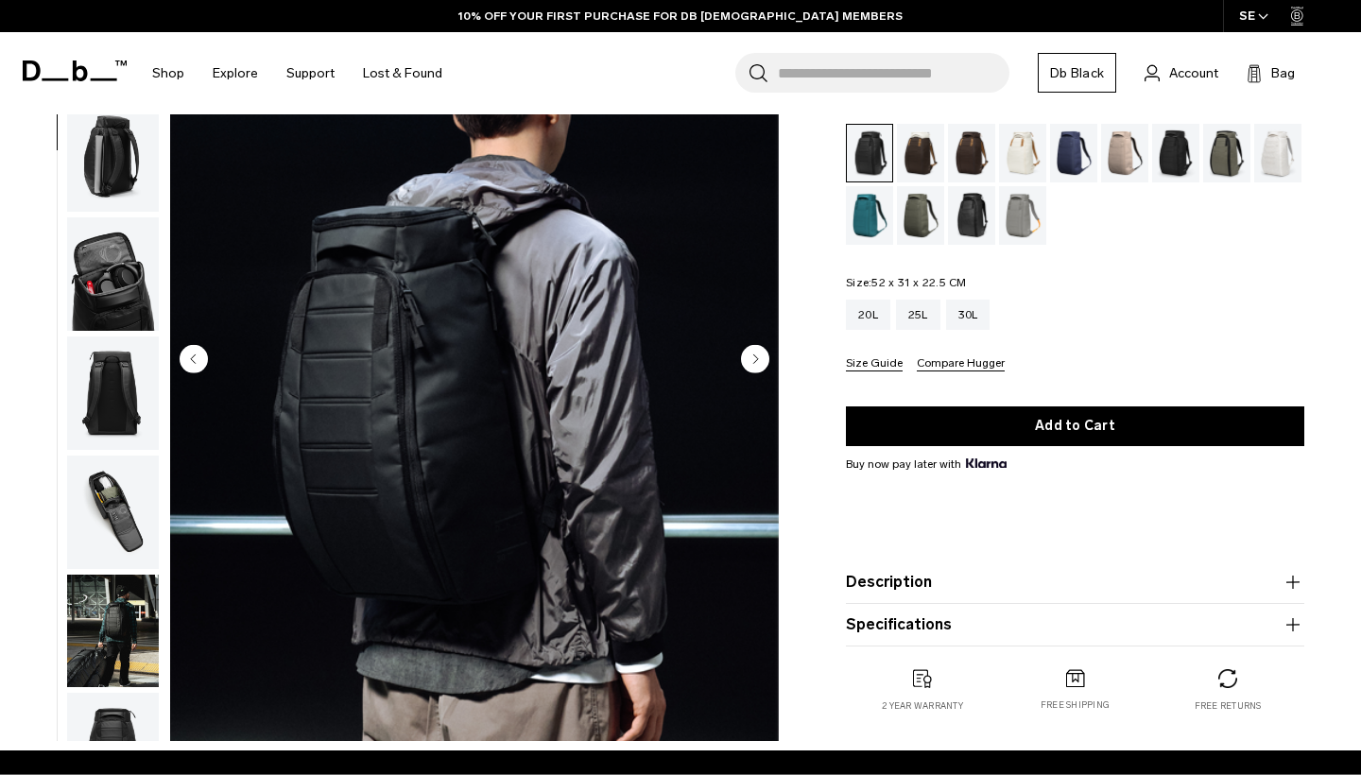
click at [752, 353] on circle "Next slide" at bounding box center [755, 358] width 28 height 28
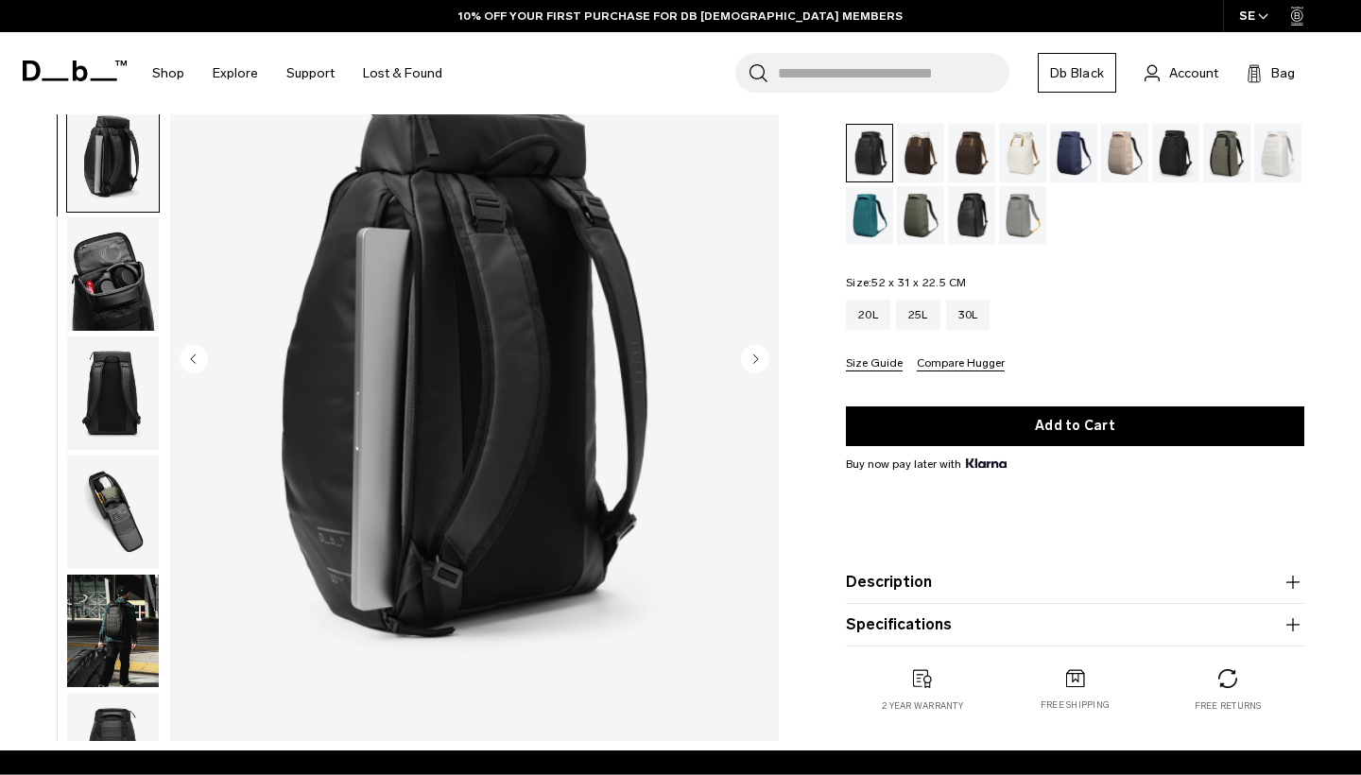
scroll to position [241, 0]
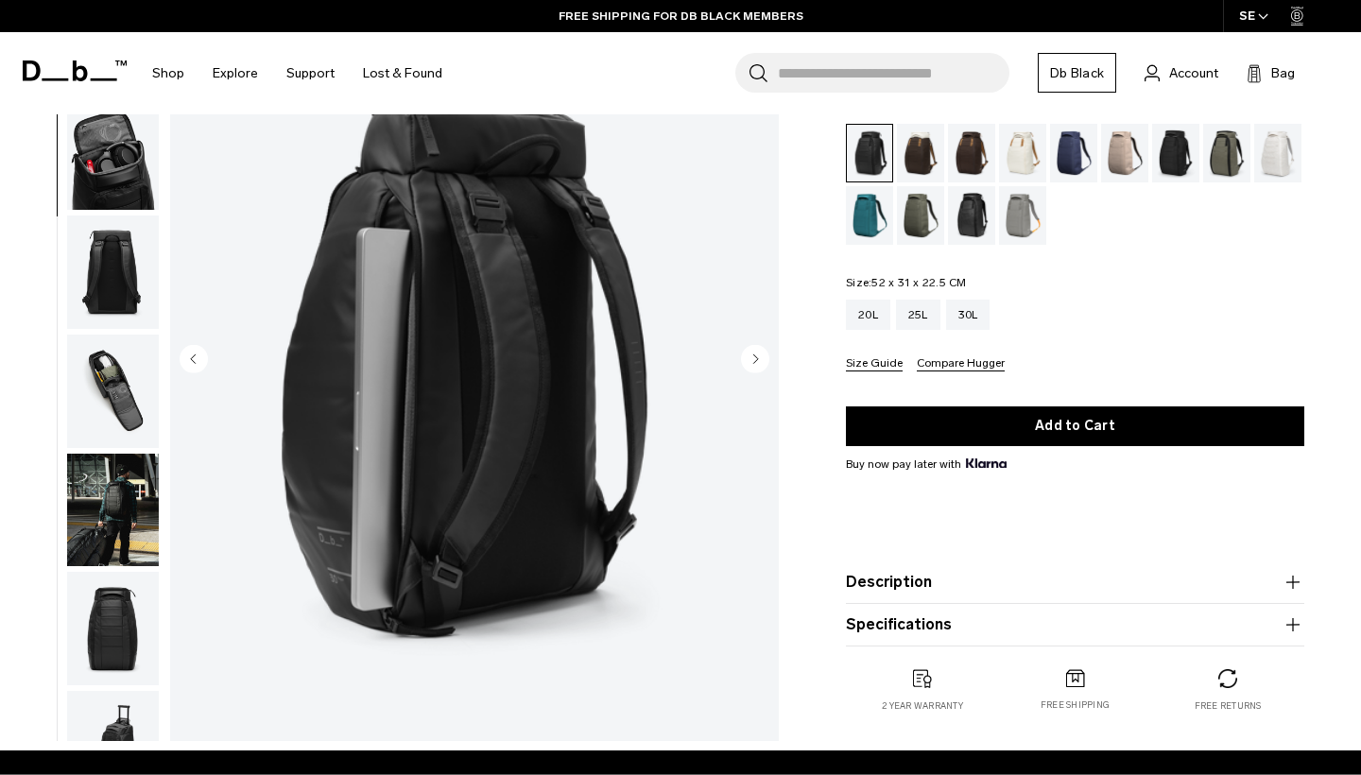
click at [752, 353] on circle "Next slide" at bounding box center [755, 358] width 28 height 28
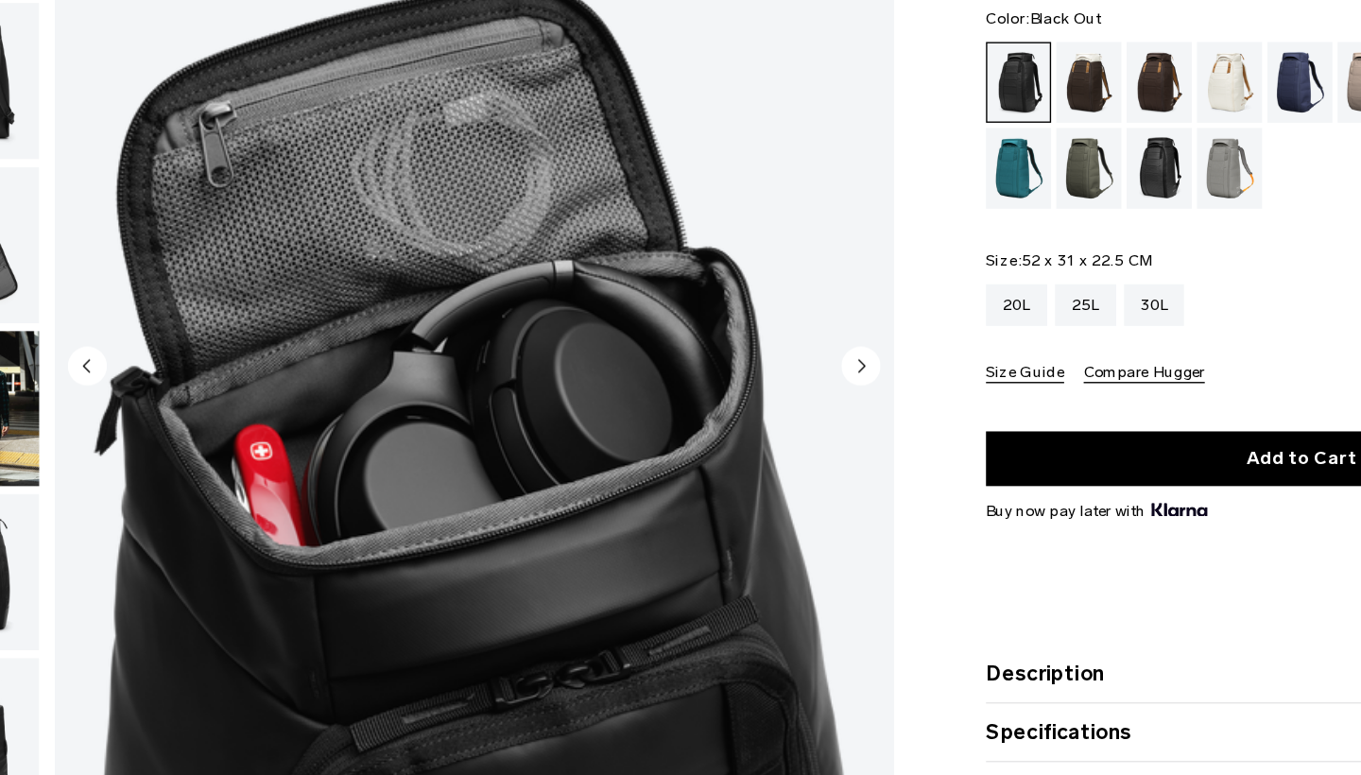
scroll to position [147, 0]
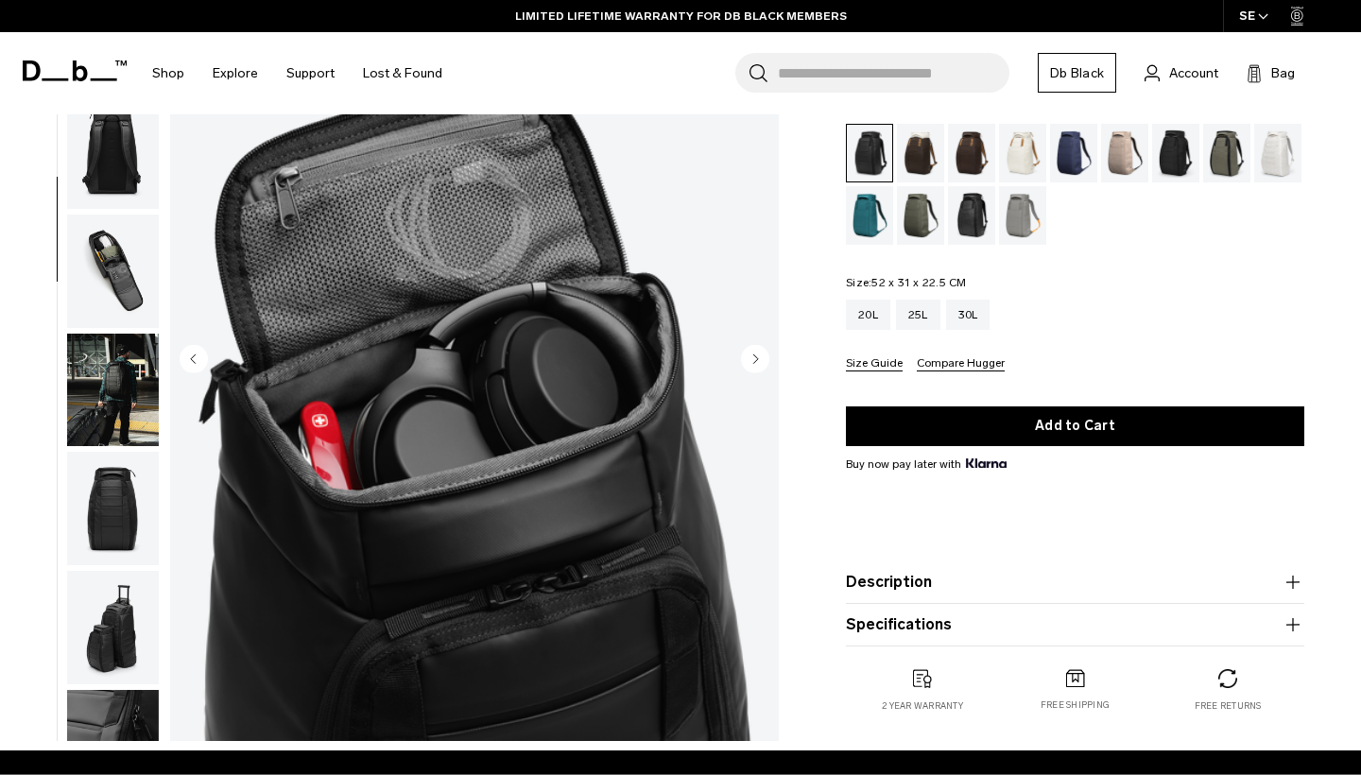
click at [748, 356] on circle "Next slide" at bounding box center [755, 358] width 28 height 28
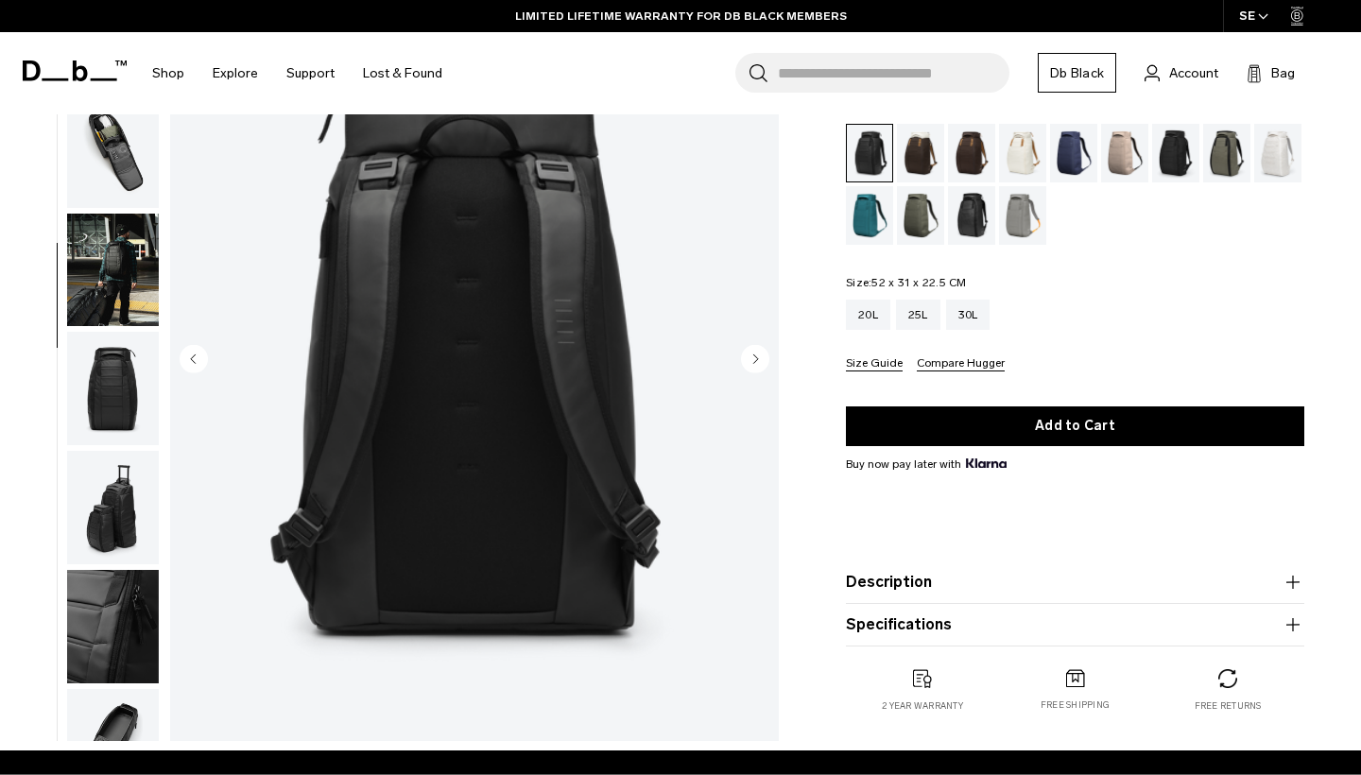
click at [748, 356] on circle "Next slide" at bounding box center [755, 358] width 28 height 28
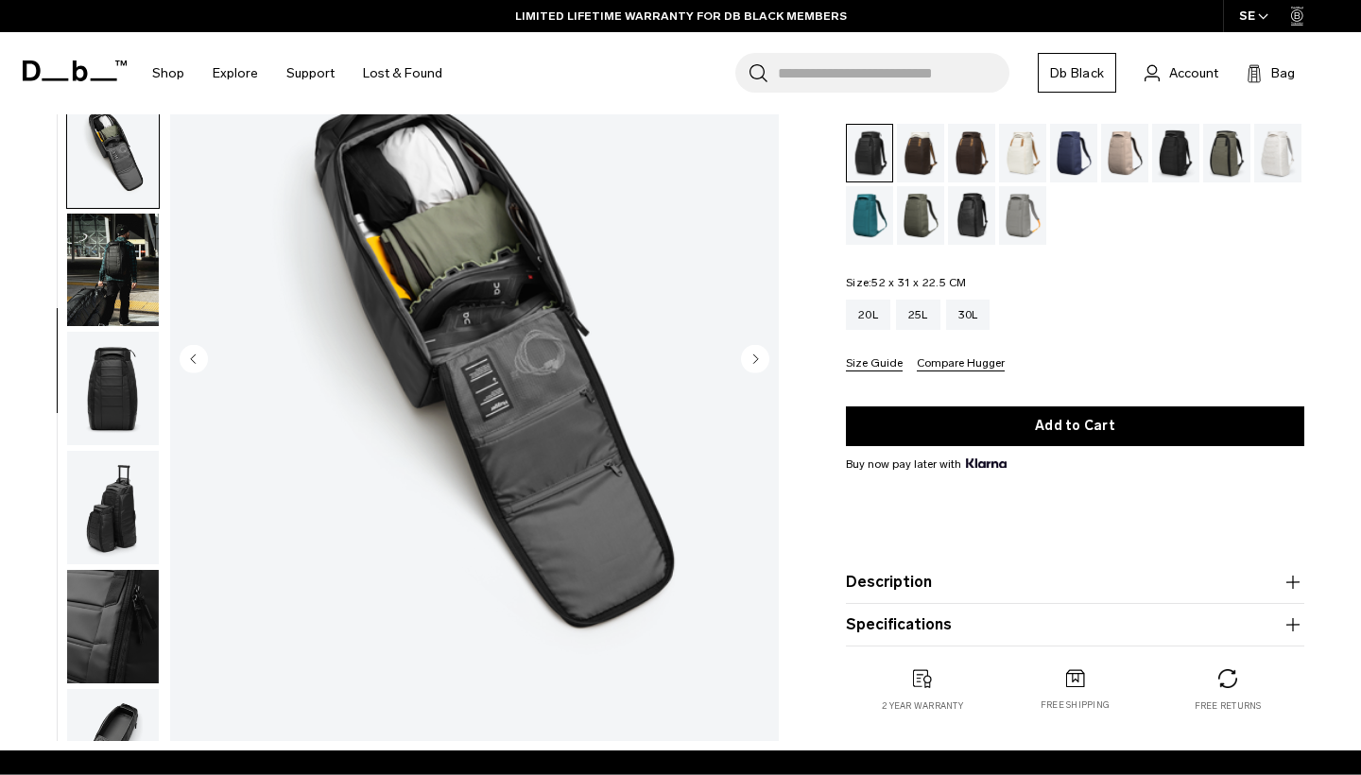
scroll to position [558, 0]
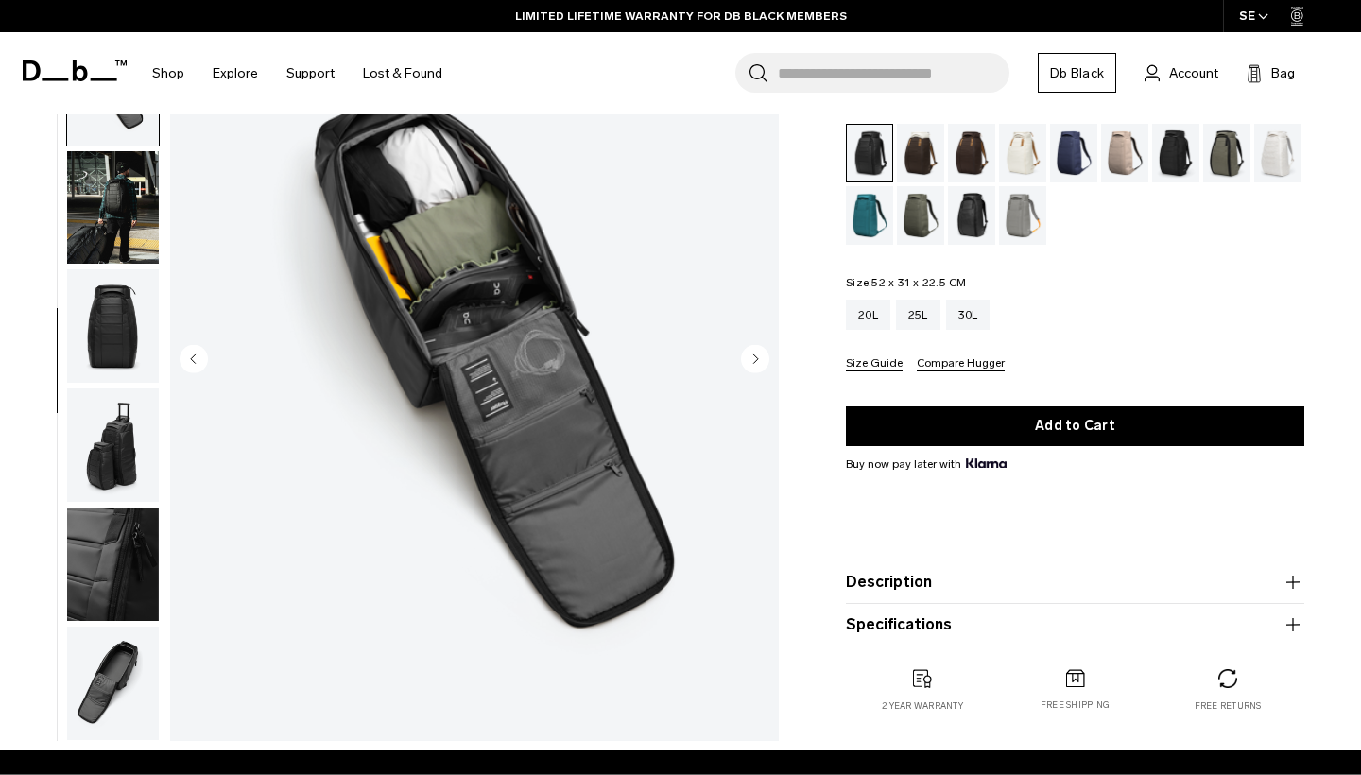
click at [748, 356] on circle "Next slide" at bounding box center [755, 358] width 28 height 28
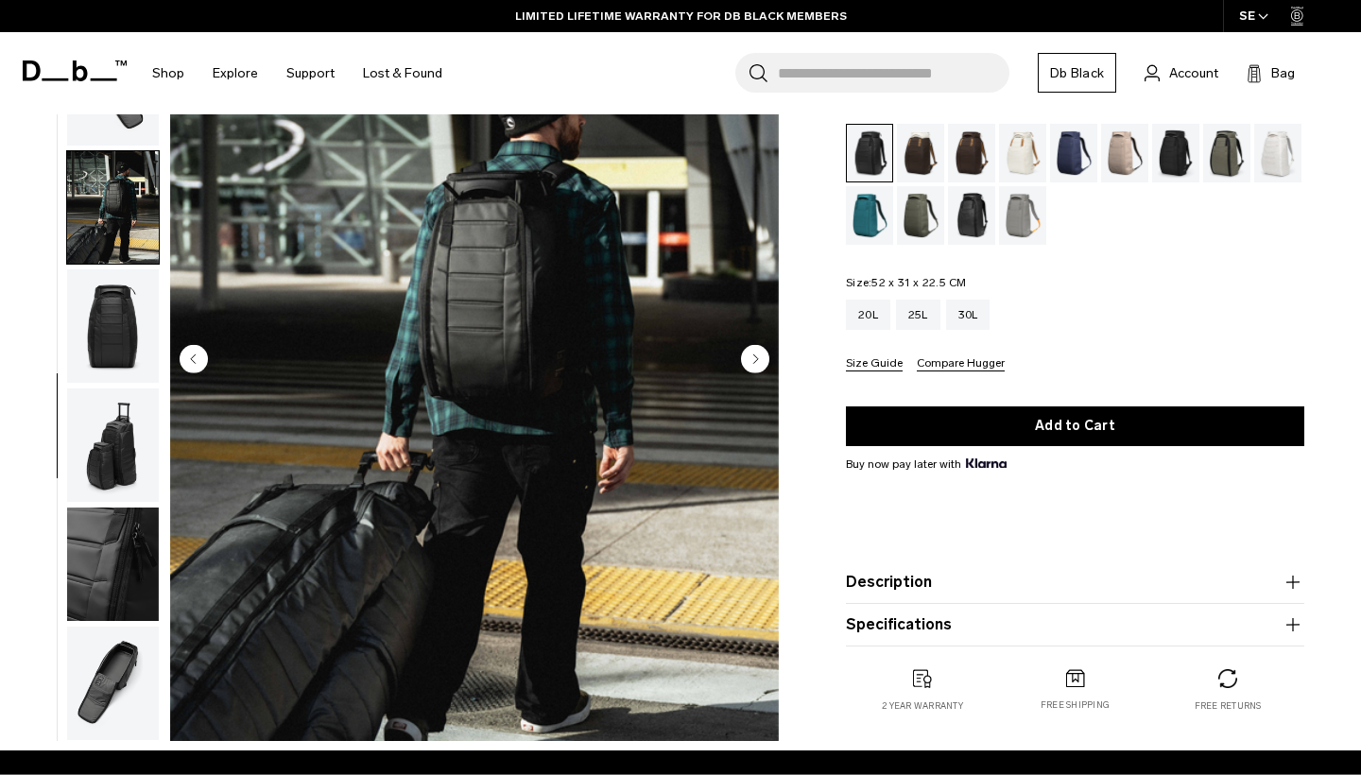
click at [748, 356] on circle "Next slide" at bounding box center [755, 358] width 28 height 28
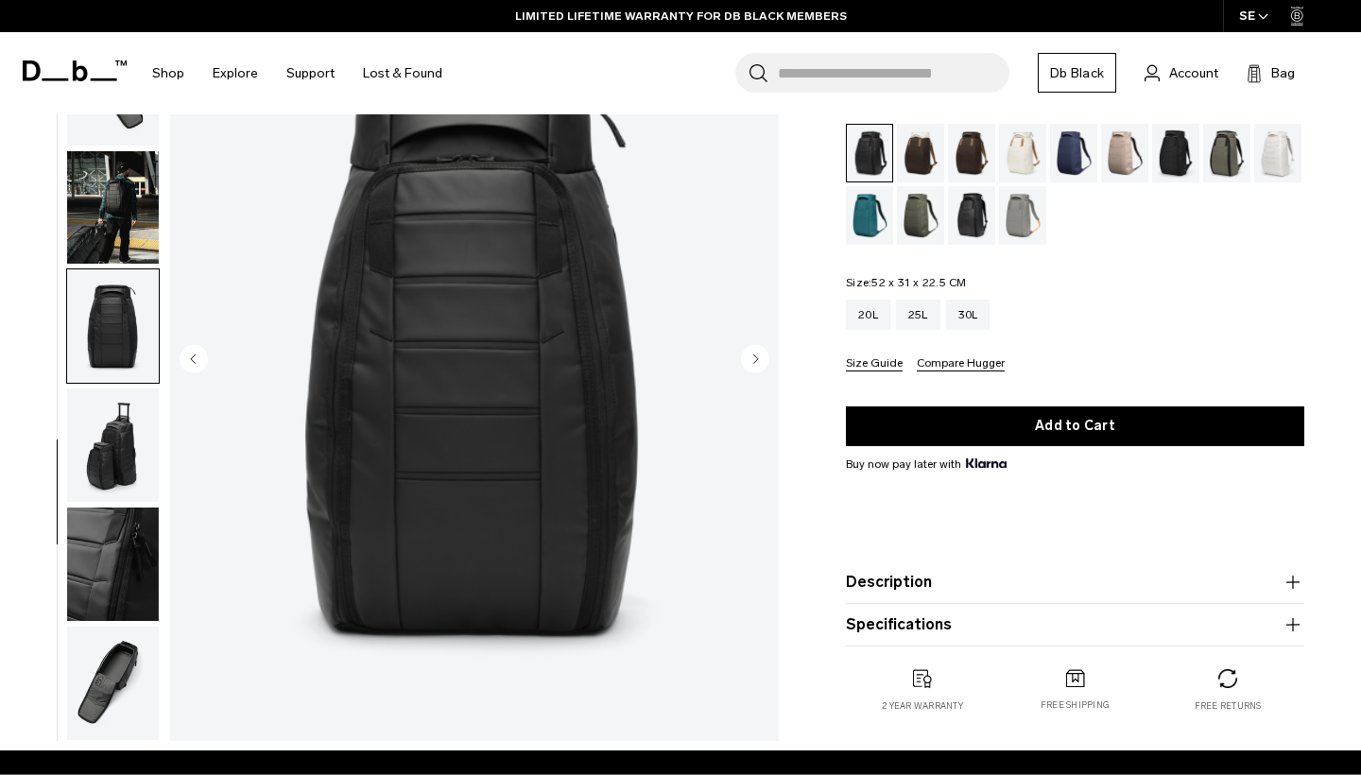
click at [748, 356] on circle "Next slide" at bounding box center [755, 358] width 28 height 28
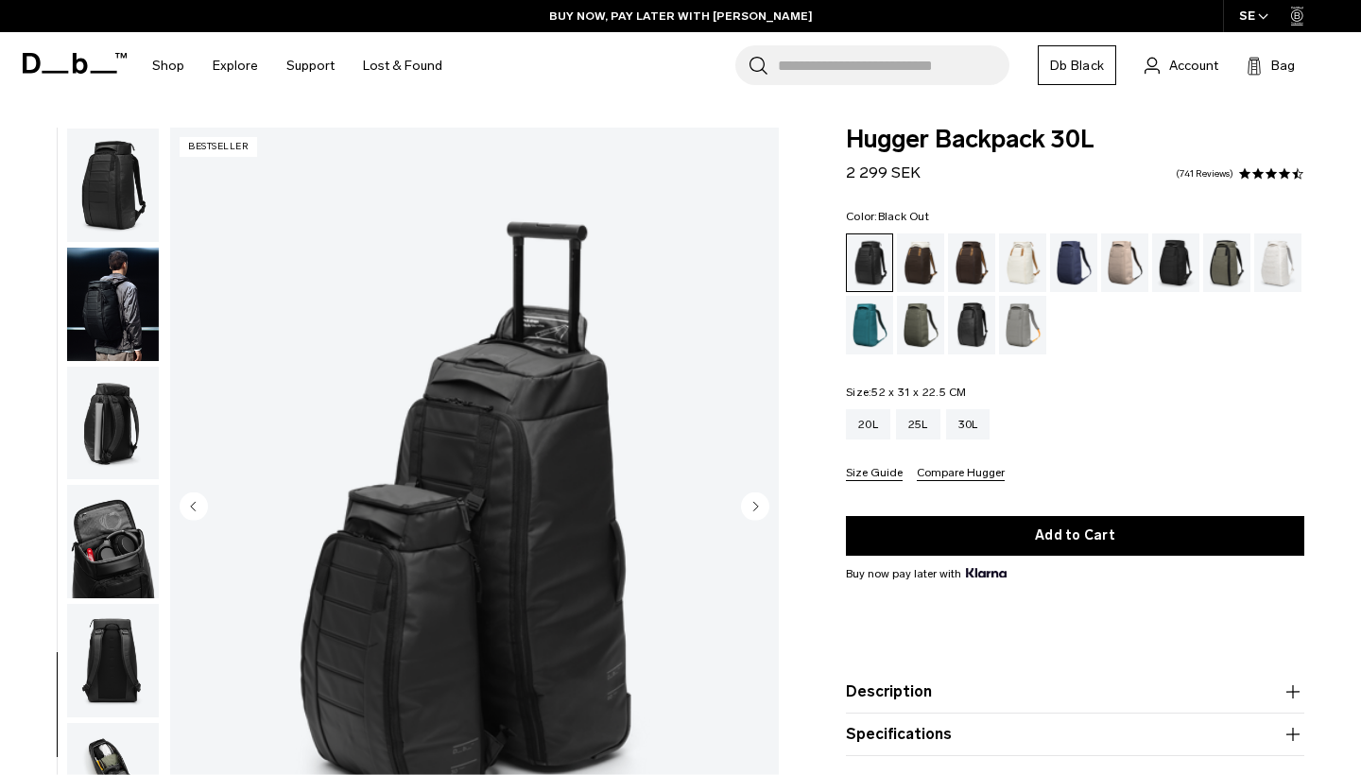
scroll to position [0, 0]
click at [132, 189] on img "button" at bounding box center [113, 184] width 92 height 113
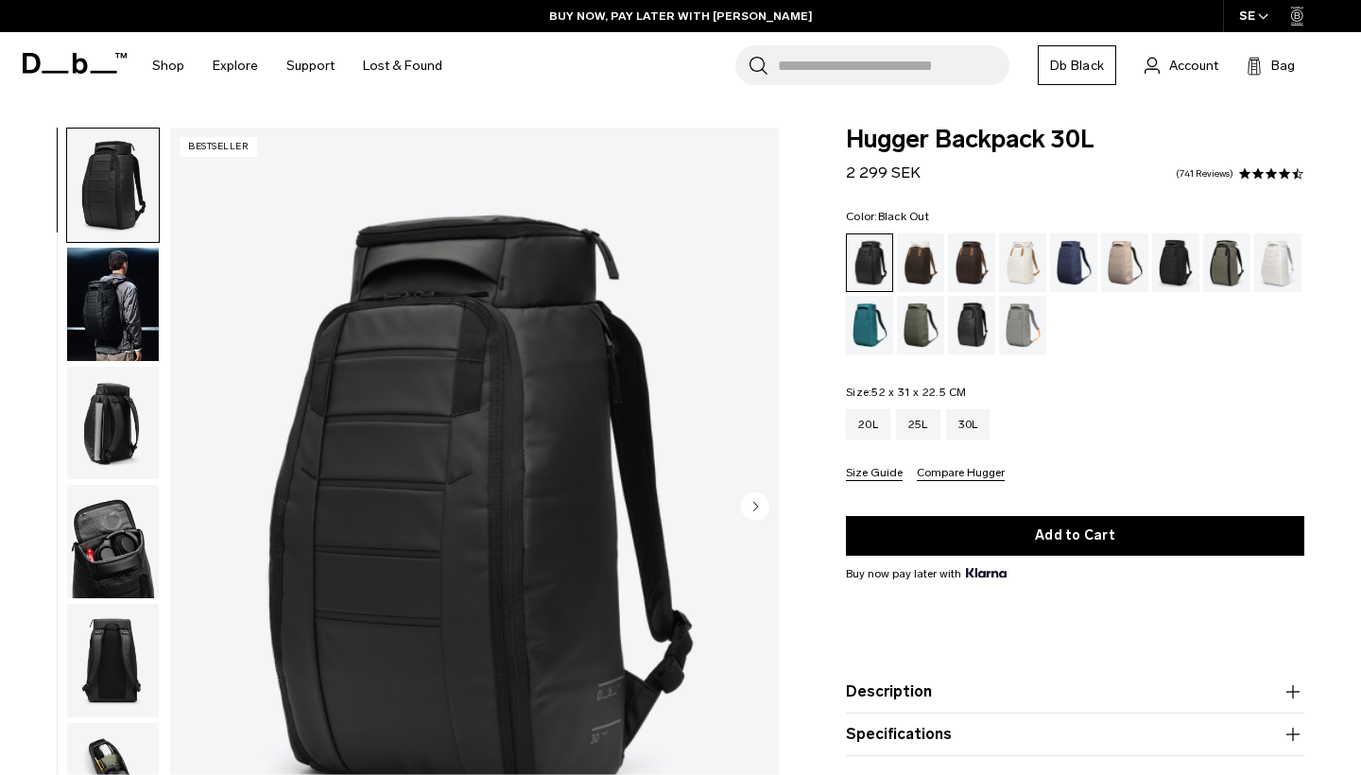
click at [127, 281] on img "button" at bounding box center [113, 304] width 92 height 113
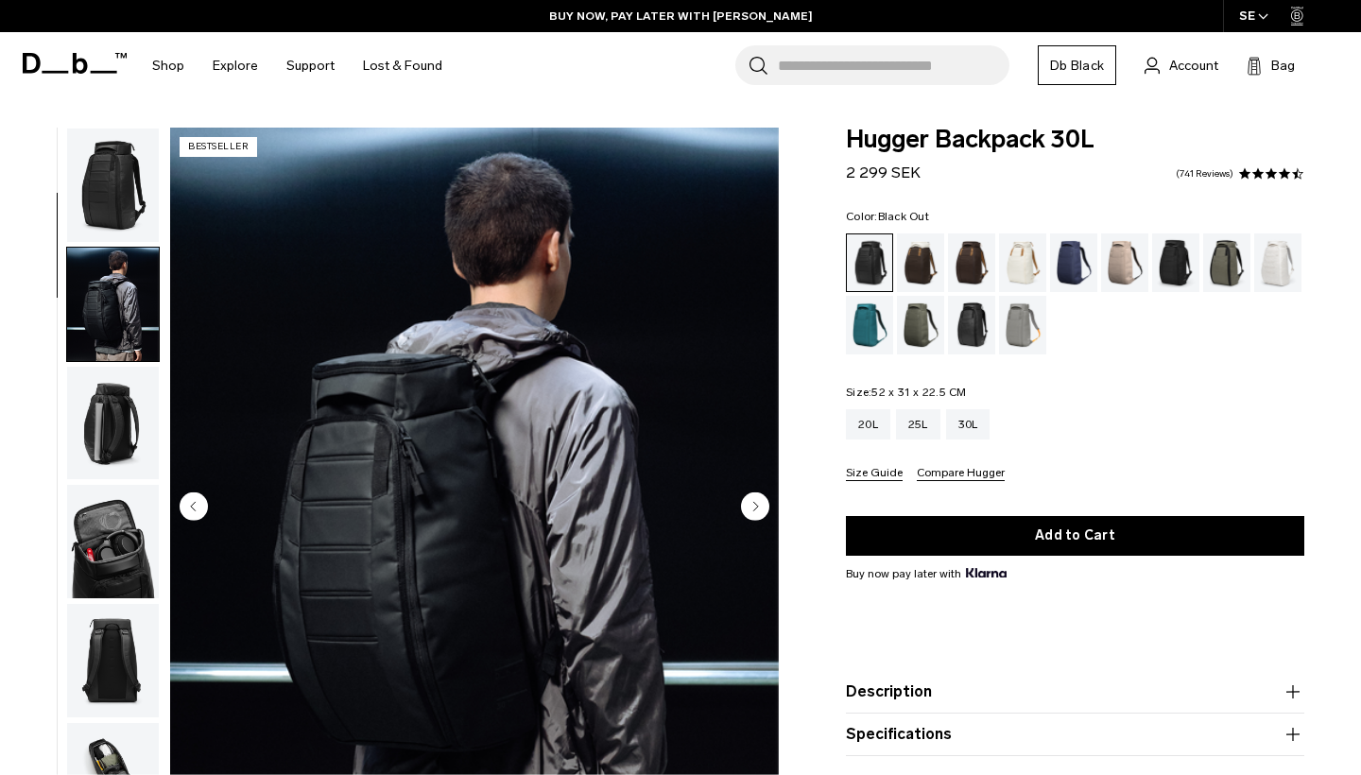
scroll to position [120, 0]
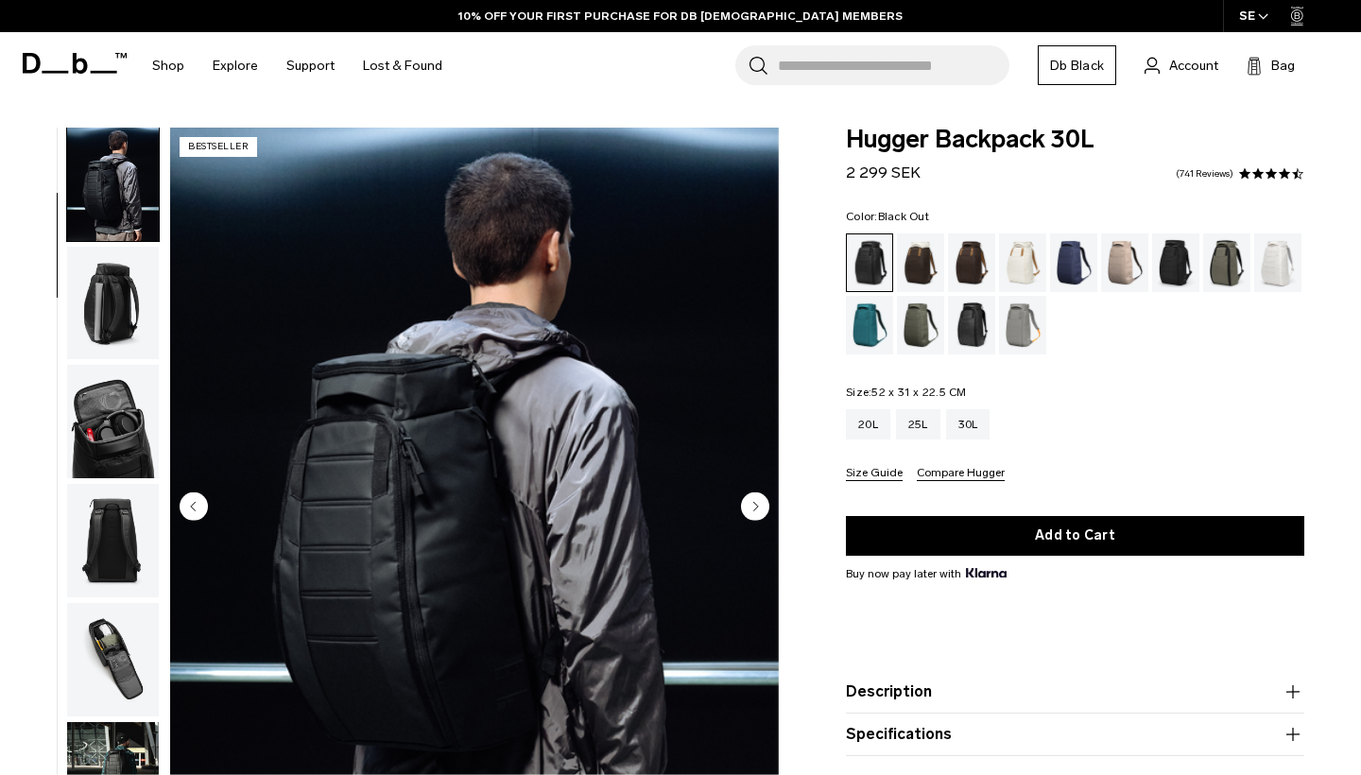
click at [118, 308] on img "button" at bounding box center [113, 303] width 92 height 113
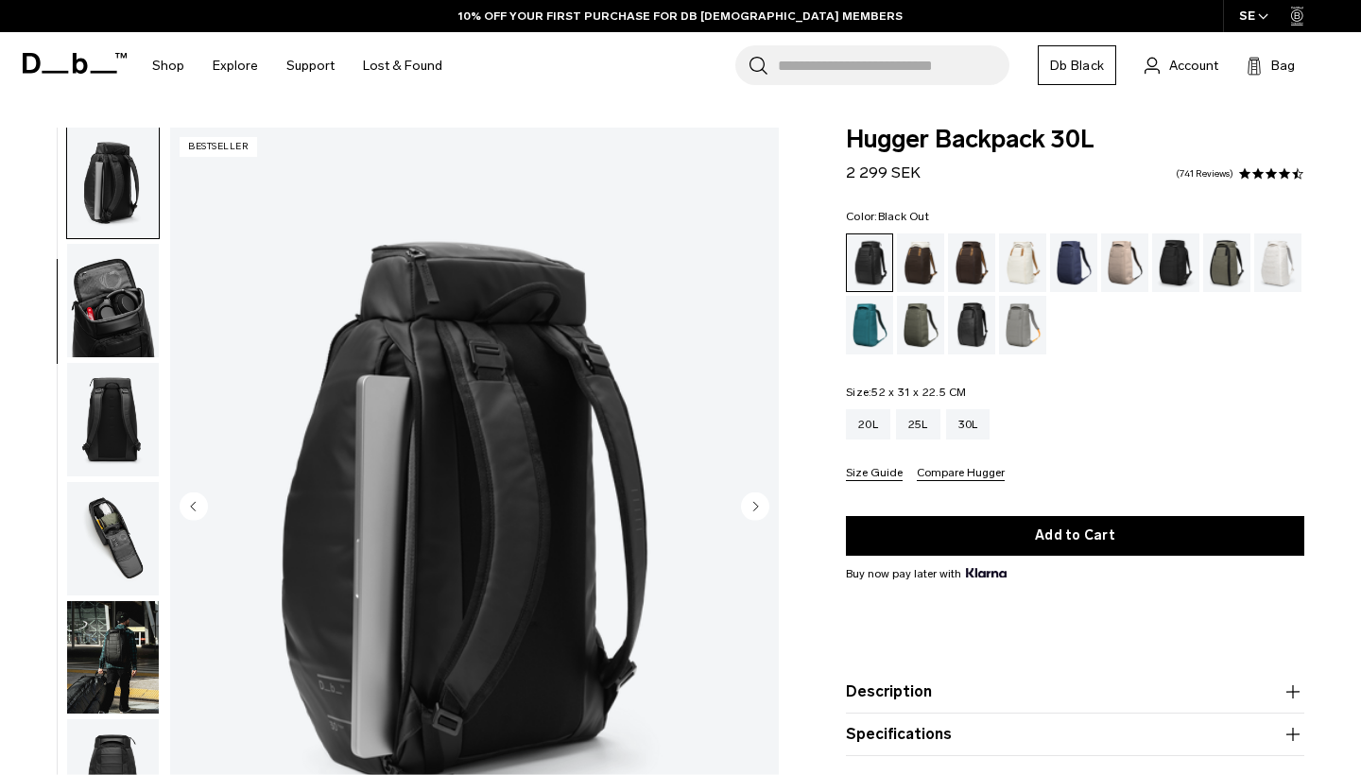
click at [118, 308] on img "button" at bounding box center [113, 300] width 92 height 113
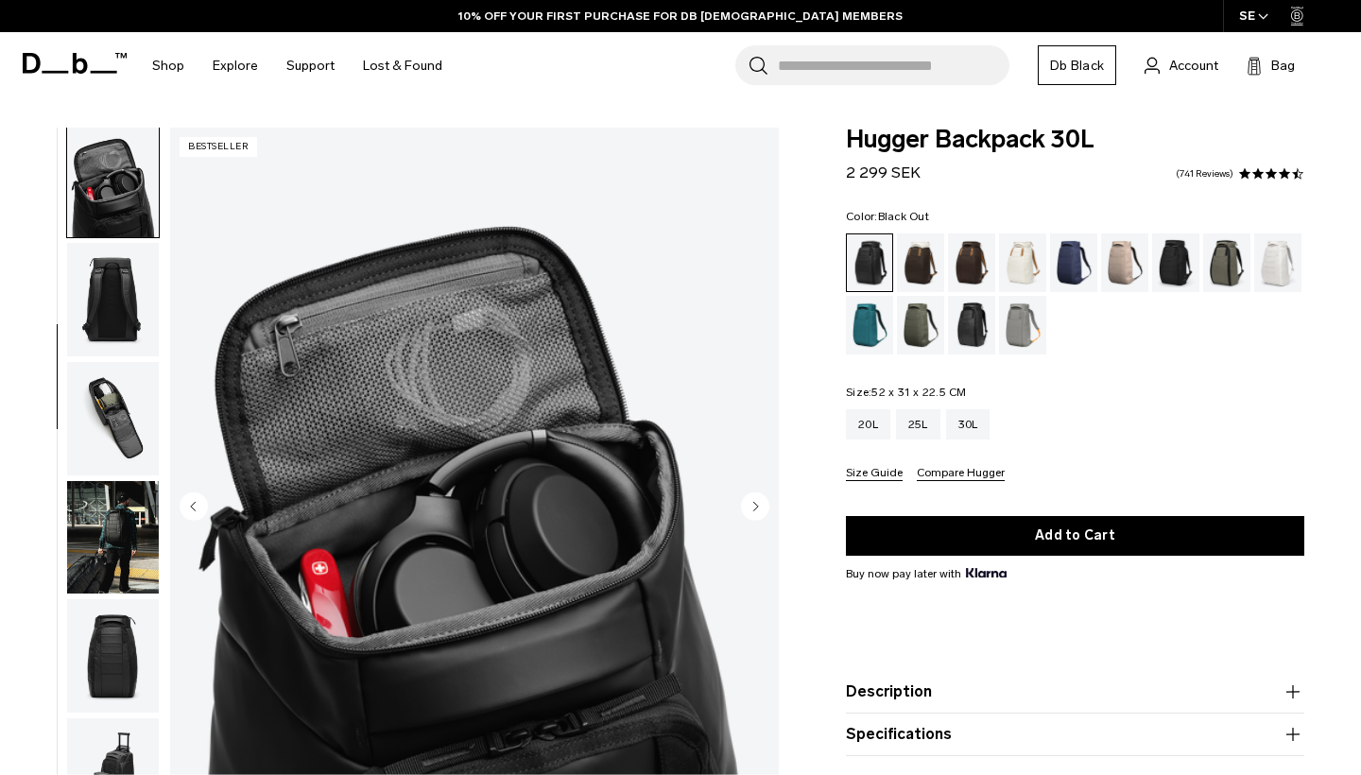
click at [118, 308] on img "button" at bounding box center [113, 299] width 92 height 113
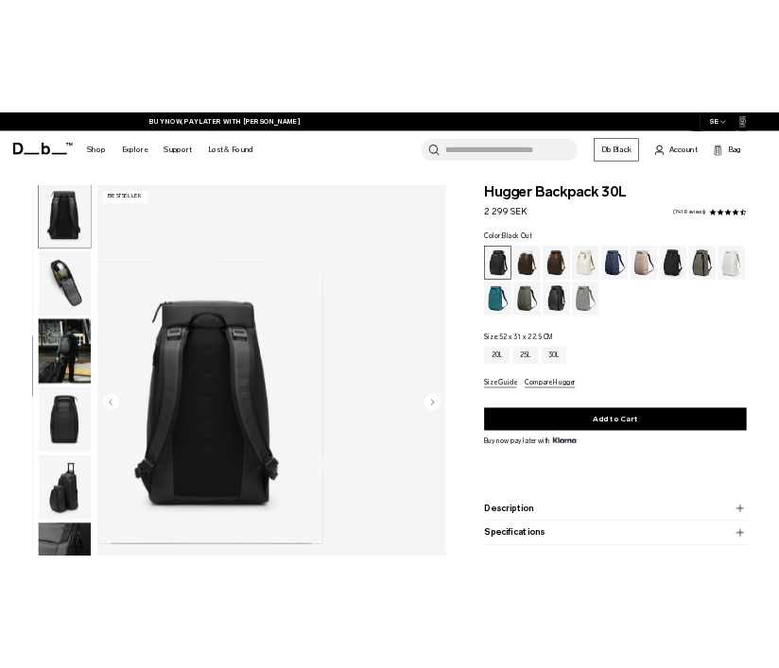
scroll to position [0, 0]
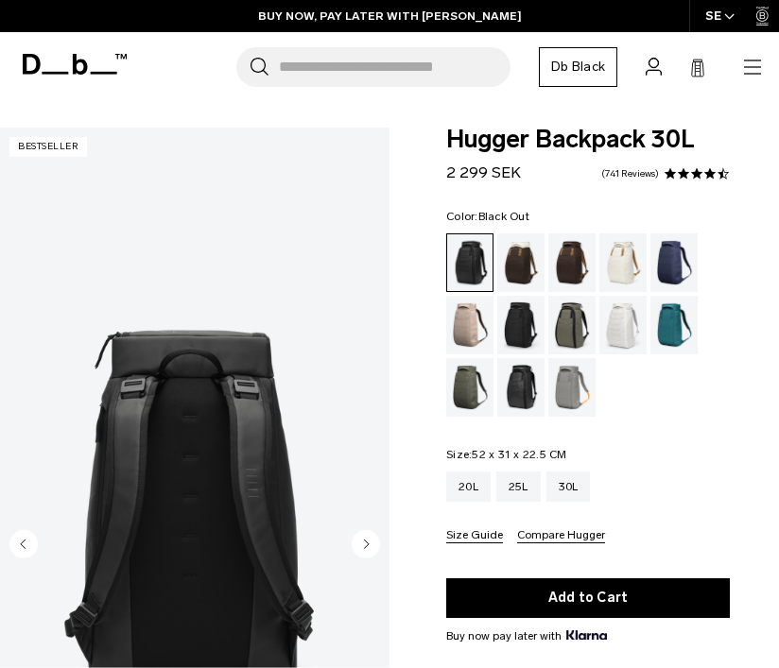
click at [733, 246] on div "Hugger Backpack 30L 2 299 SEK 4.6 star rating 741 Reviews Color: Black Out Out …" at bounding box center [587, 525] width 397 height 795
